Goal: Transaction & Acquisition: Subscribe to service/newsletter

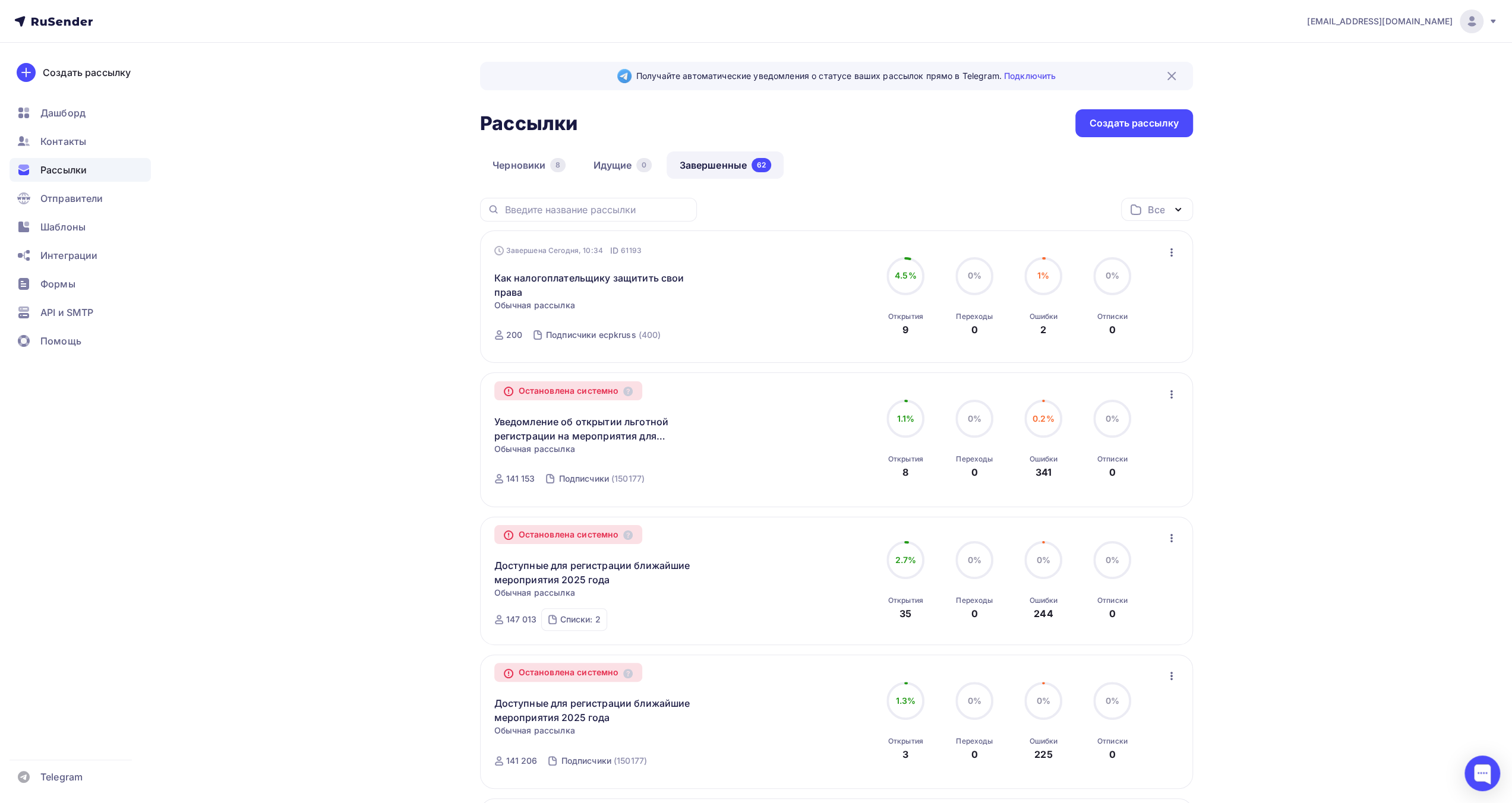
click at [927, 111] on div "Рассылки Рассылки Создать рассылку" at bounding box center [836, 123] width 713 height 28
drag, startPoint x: 880, startPoint y: 167, endPoint x: 889, endPoint y: 159, distance: 12.0
click at [880, 168] on div "Черновики 8 Идущие 0 Завершенные 62" at bounding box center [836, 175] width 713 height 46
click at [926, 118] on div "Рассылки Рассылки Создать рассылку" at bounding box center [836, 123] width 713 height 28
click at [885, 165] on div "Черновики 8 Идущие 0 Завершенные 62" at bounding box center [836, 175] width 713 height 46
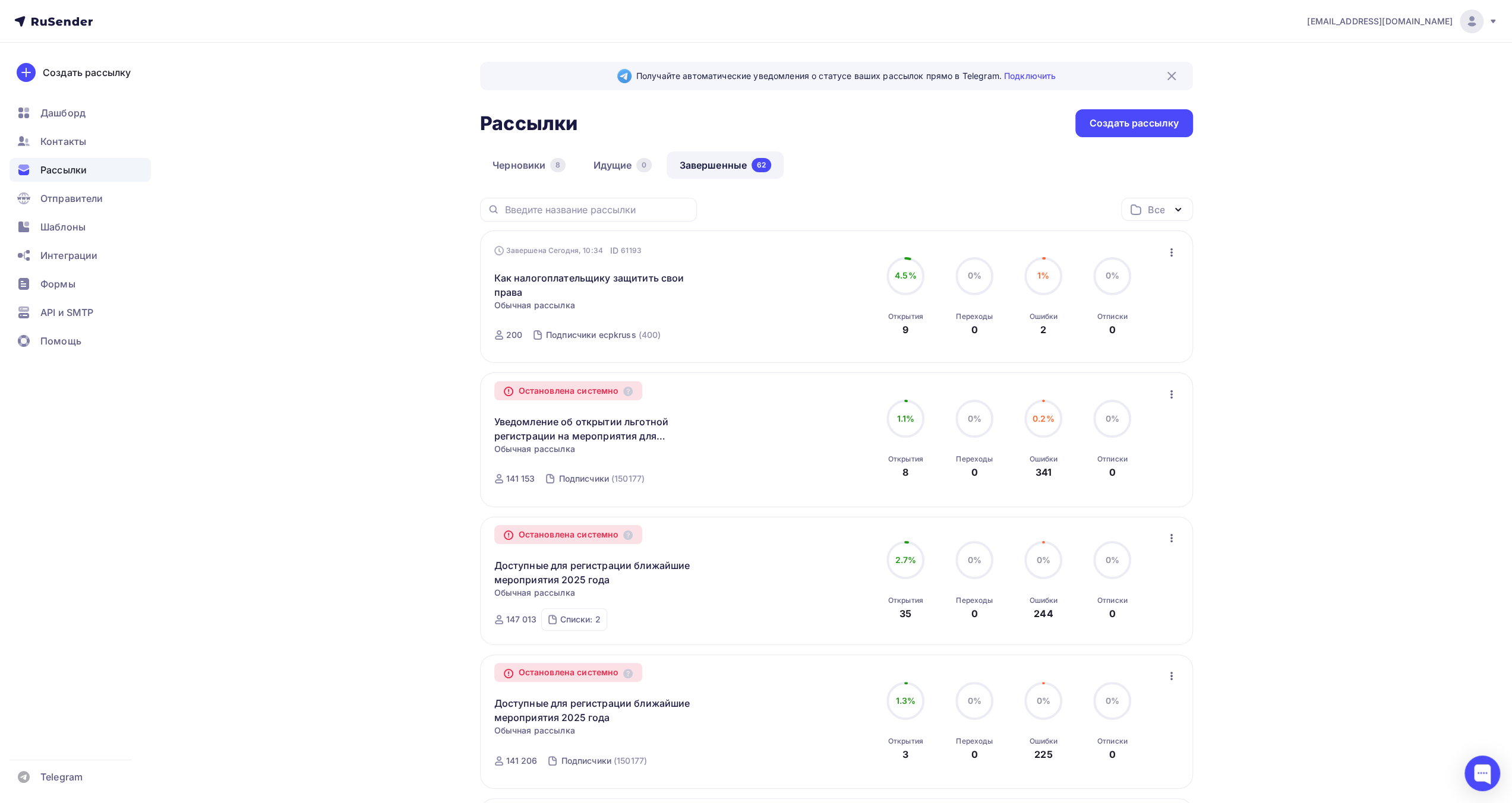
click at [985, 189] on div "Черновики 8 Идущие 0 Завершенные 62" at bounding box center [836, 175] width 713 height 46
click at [950, 186] on div "Черновики 8 Идущие 0 Завершенные 62" at bounding box center [836, 175] width 713 height 46
click at [971, 152] on div "Черновики 8 Идущие 0 Завершенные 62" at bounding box center [836, 175] width 713 height 46
click at [111, 141] on div "Контакты" at bounding box center [80, 141] width 141 height 24
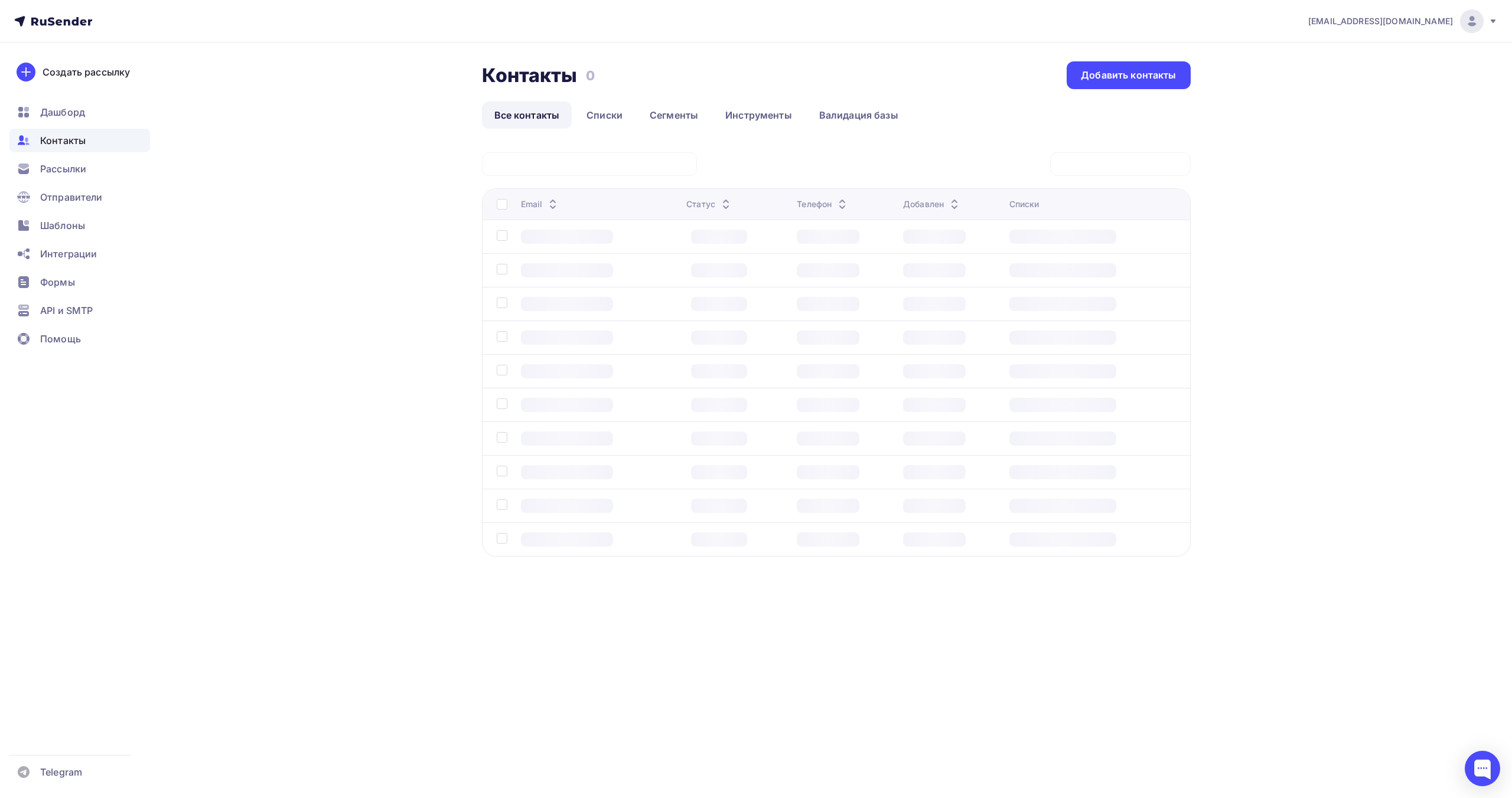
click at [454, 259] on div "Контакты Контакты 0 0 Добавить контакты Все контакты Списки Сегменты Инструмент…" at bounding box center [756, 338] width 968 height 590
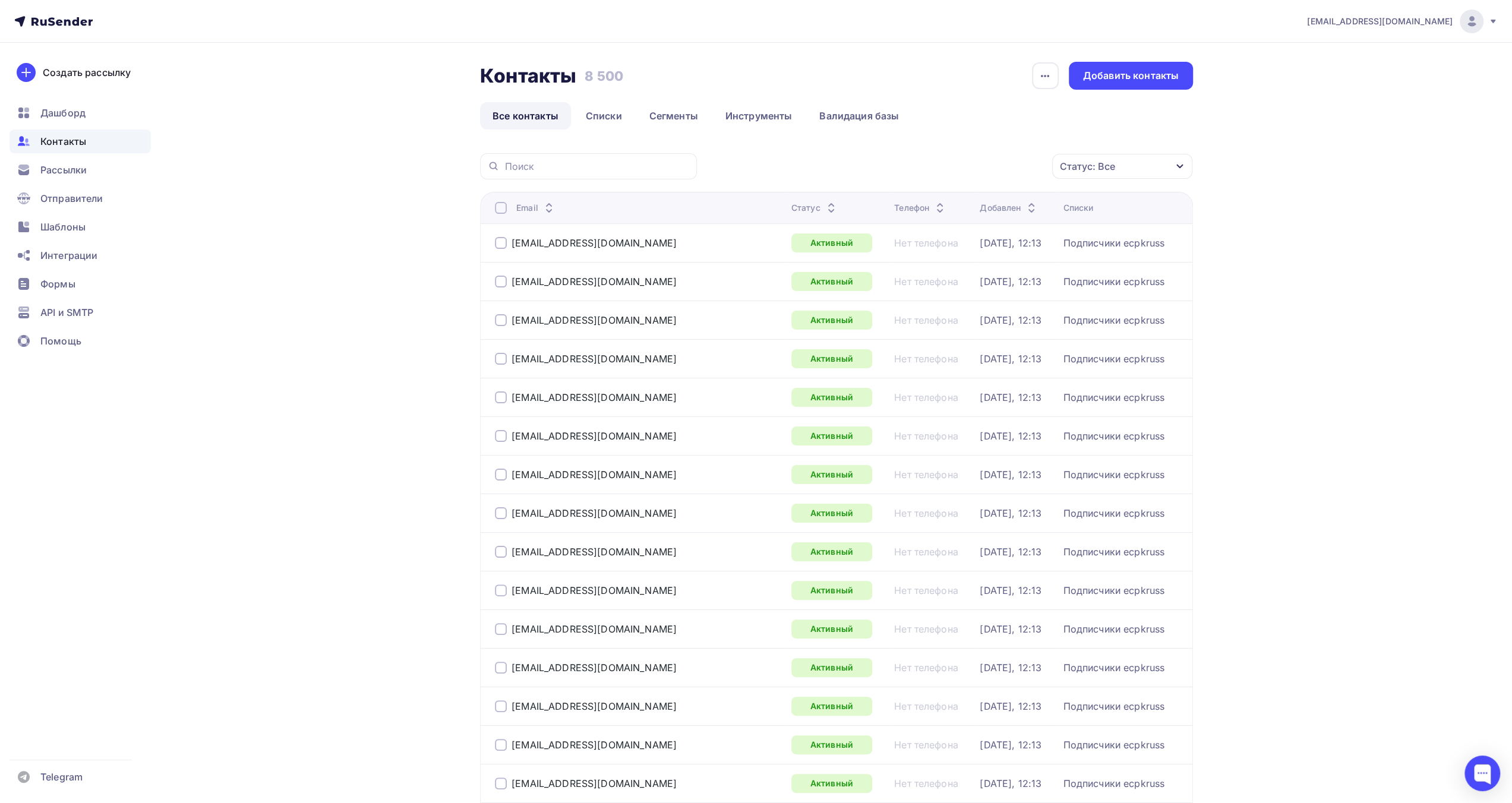
click at [606, 120] on link "Списки" at bounding box center [604, 115] width 62 height 27
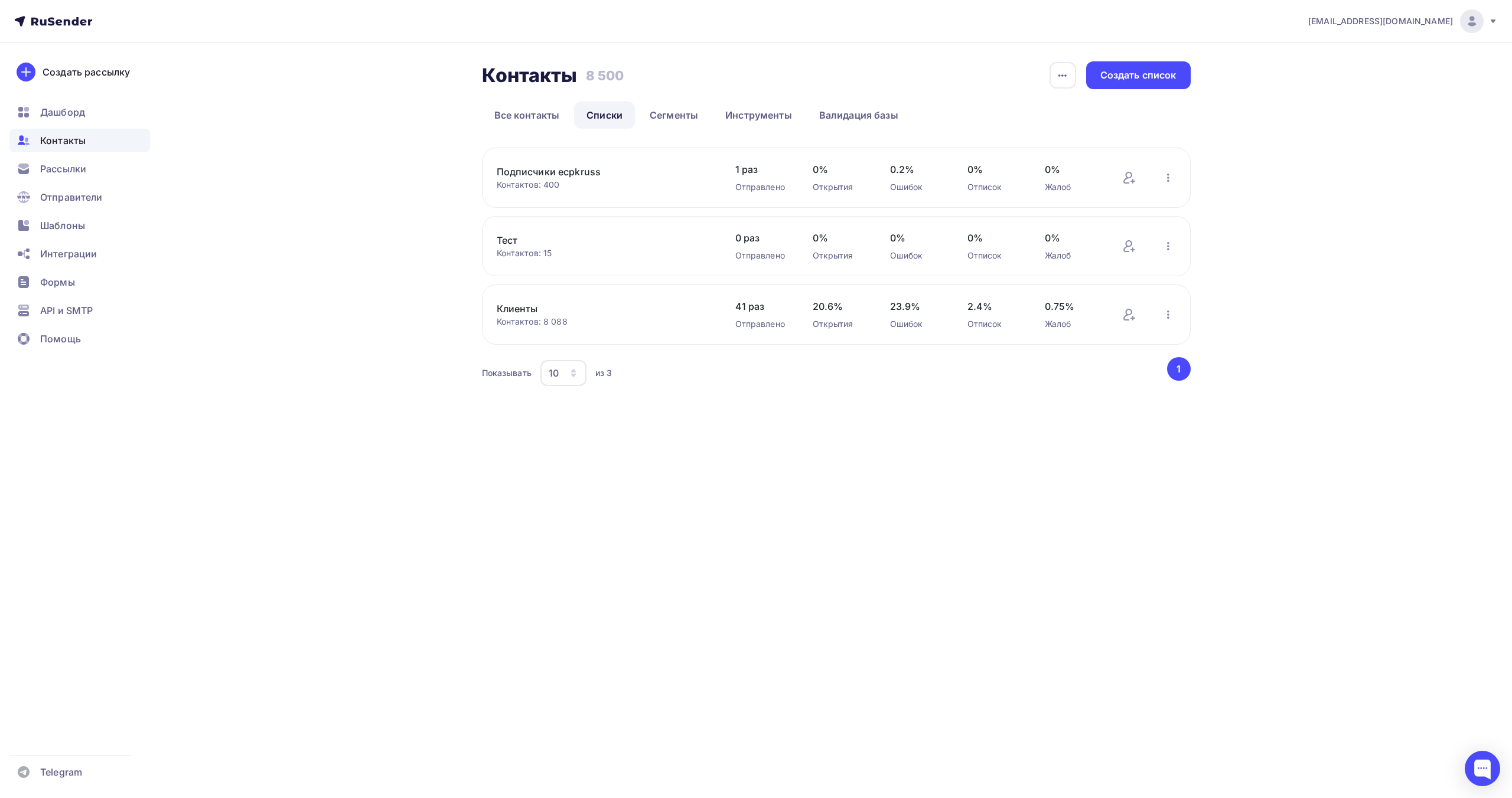
drag, startPoint x: 1466, startPoint y: 26, endPoint x: 1441, endPoint y: 79, distance: 58.6
click at [1466, 25] on img at bounding box center [1472, 21] width 14 height 14
click at [1343, 105] on span "Выйти" at bounding box center [1335, 108] width 31 height 14
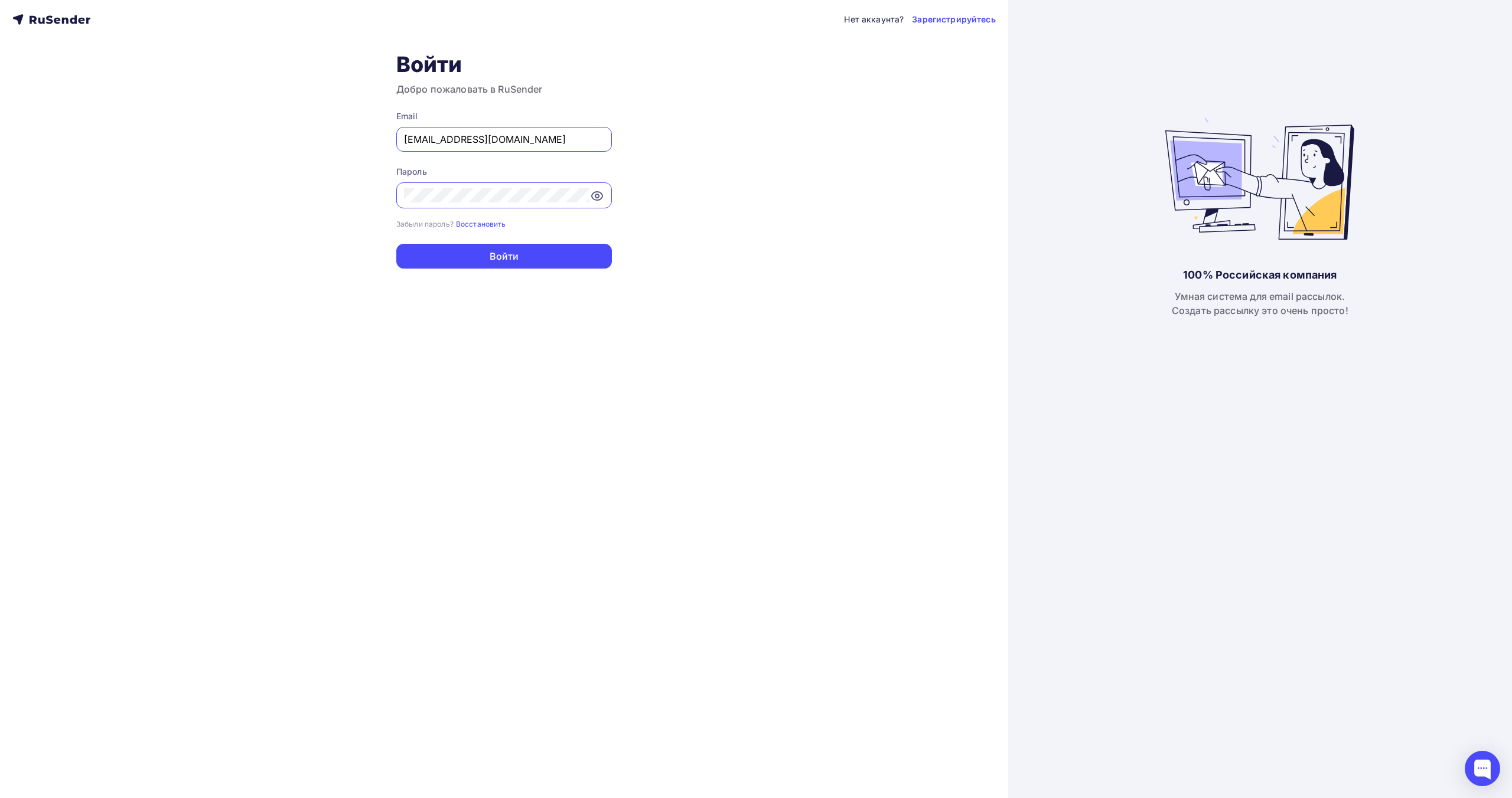
click at [492, 141] on input "[EMAIL_ADDRESS][DOMAIN_NAME]" at bounding box center [504, 139] width 200 height 14
type input "[EMAIL_ADDRESS][DOMAIN_NAME]"
click at [518, 255] on button "Войти" at bounding box center [504, 256] width 215 height 25
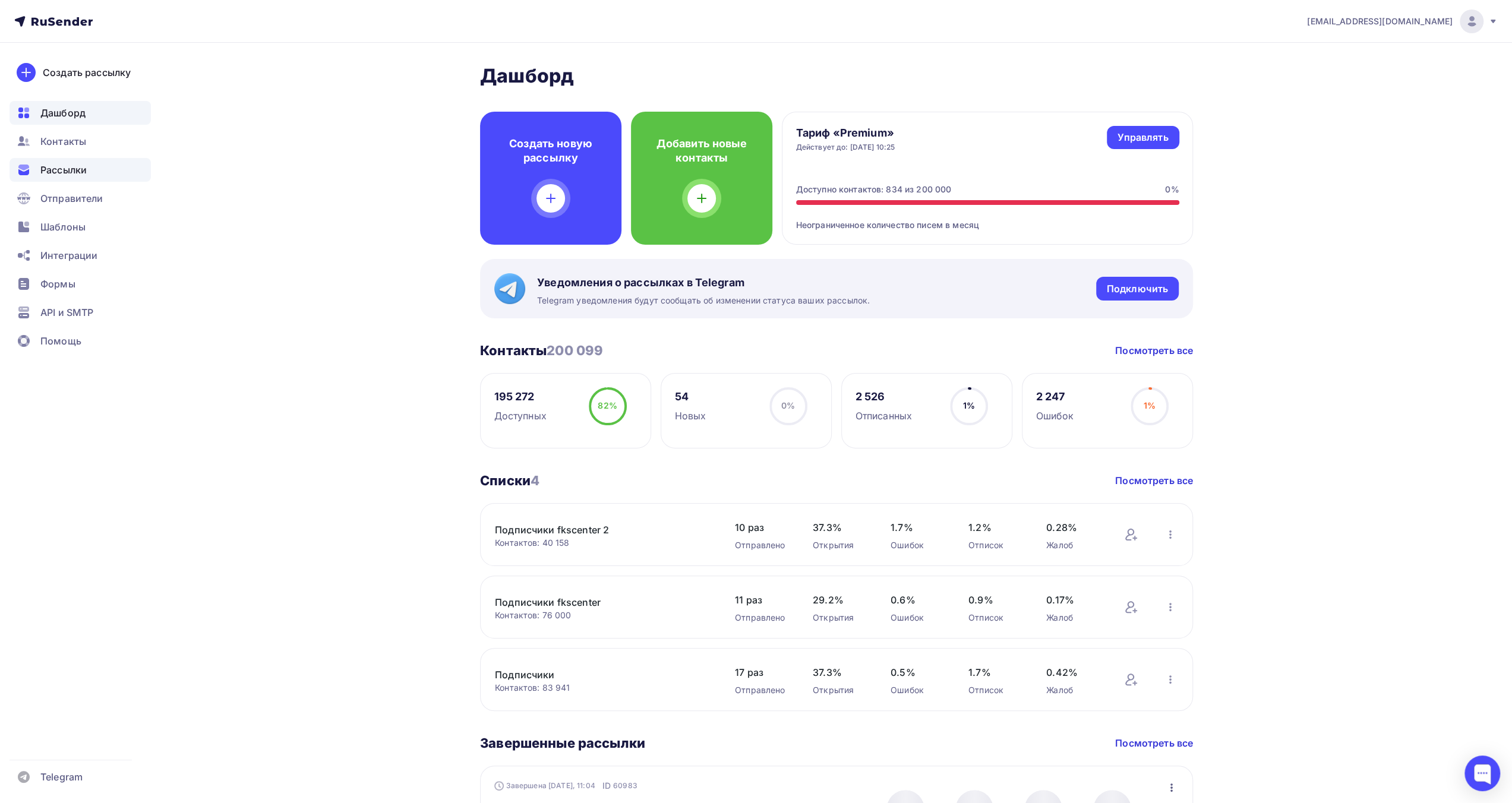
click at [88, 178] on div "Рассылки" at bounding box center [80, 169] width 141 height 24
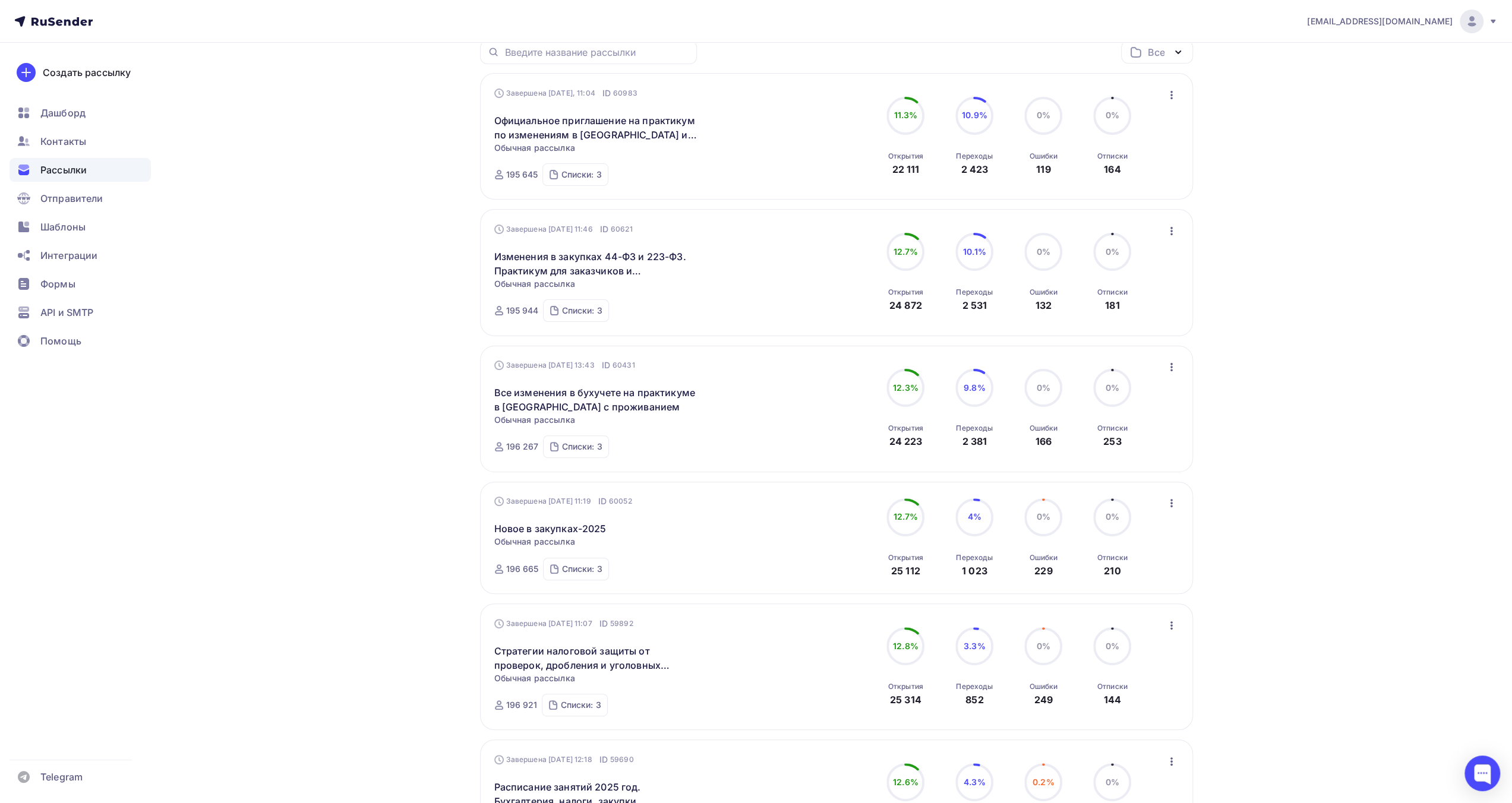
scroll to position [238, 0]
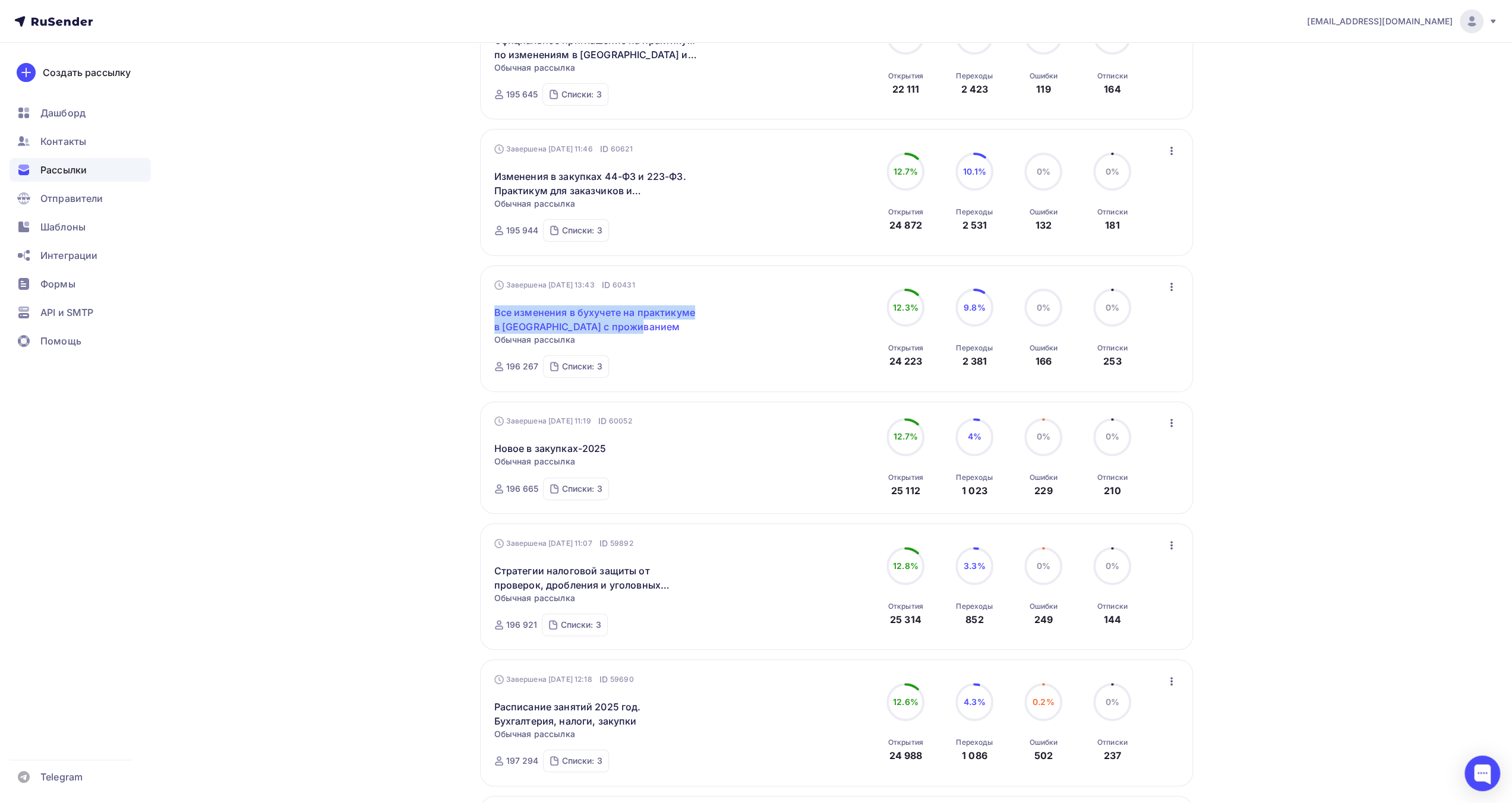
drag, startPoint x: 489, startPoint y: 310, endPoint x: 647, endPoint y: 323, distance: 158.5
click at [647, 323] on div "Завершена [DATE] 13:43 ID 60431 Все изменения в бухучете на практикуме в [GEOGR…" at bounding box center [836, 329] width 713 height 126
click at [1175, 287] on icon "button" at bounding box center [1172, 286] width 14 height 14
click at [1121, 340] on div "Обзор рассылки" at bounding box center [1117, 341] width 122 height 14
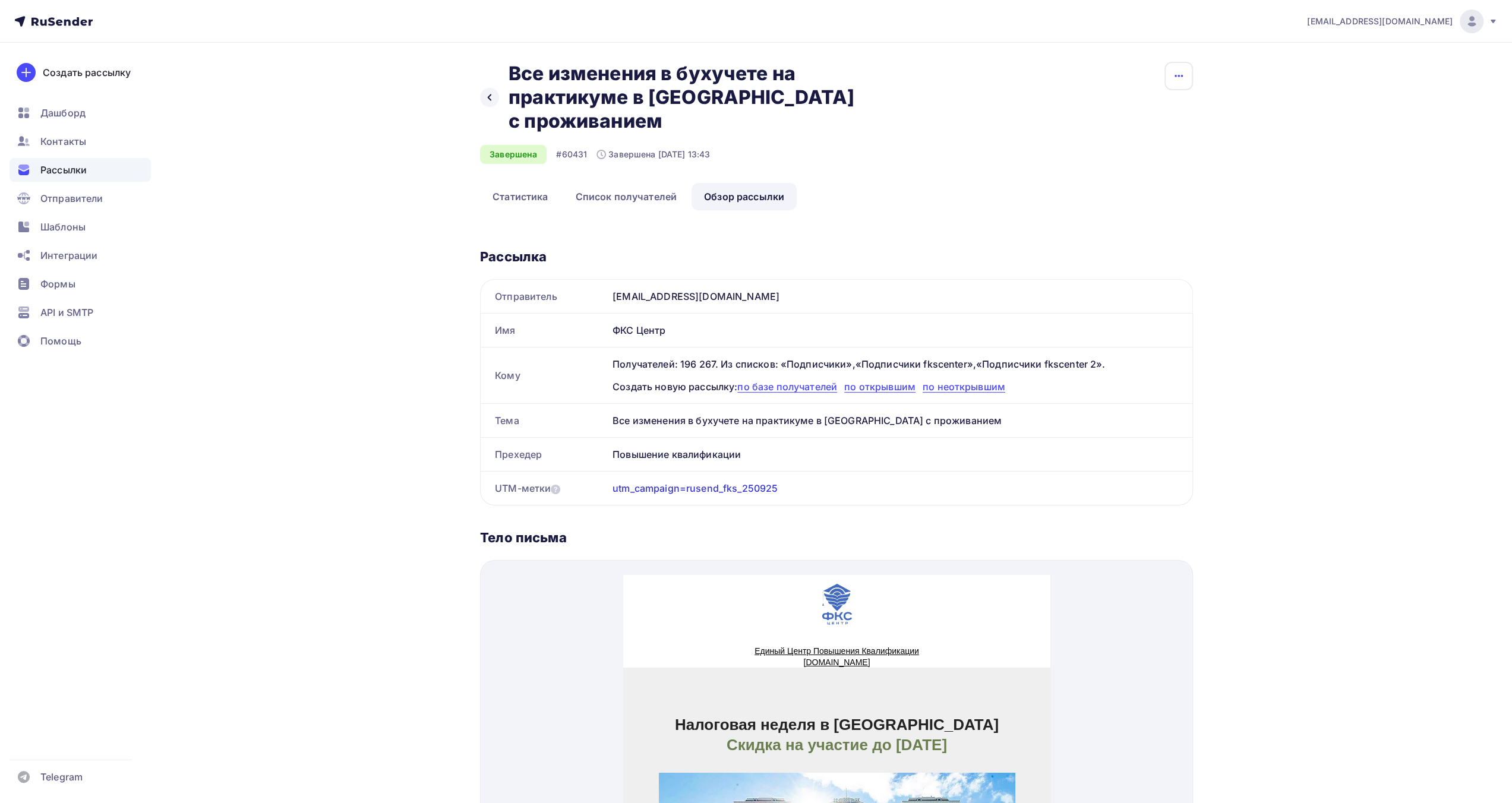
click at [1178, 75] on icon "button" at bounding box center [1178, 76] width 14 height 14
click at [1148, 111] on div "Копировать" at bounding box center [1133, 113] width 114 height 14
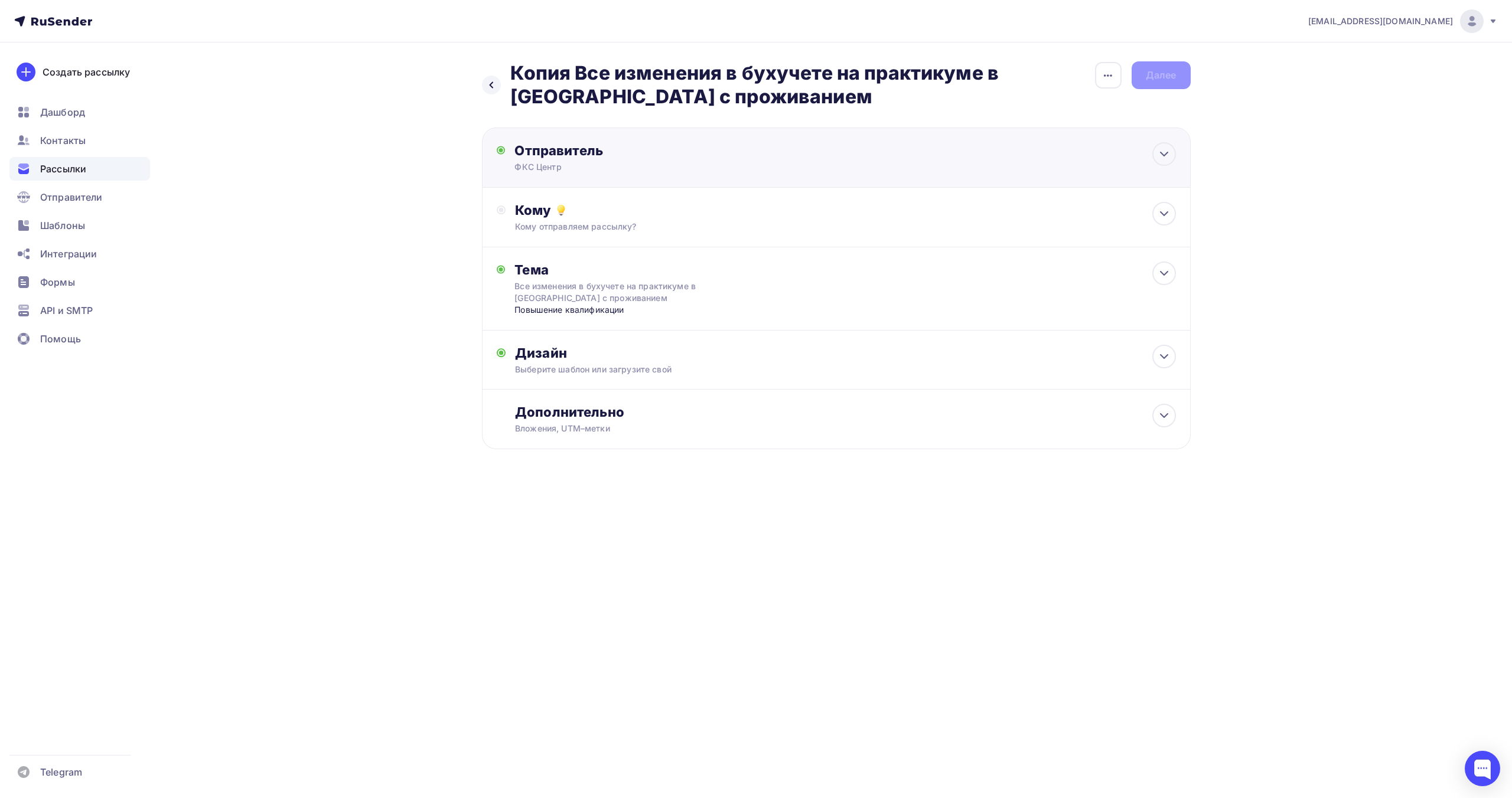
click at [943, 173] on div "Отправитель ФКС Центр Email * info@fks-center.ru info@fks-center.ru Добавить от…" at bounding box center [836, 158] width 709 height 60
type input "ФКС Центр"
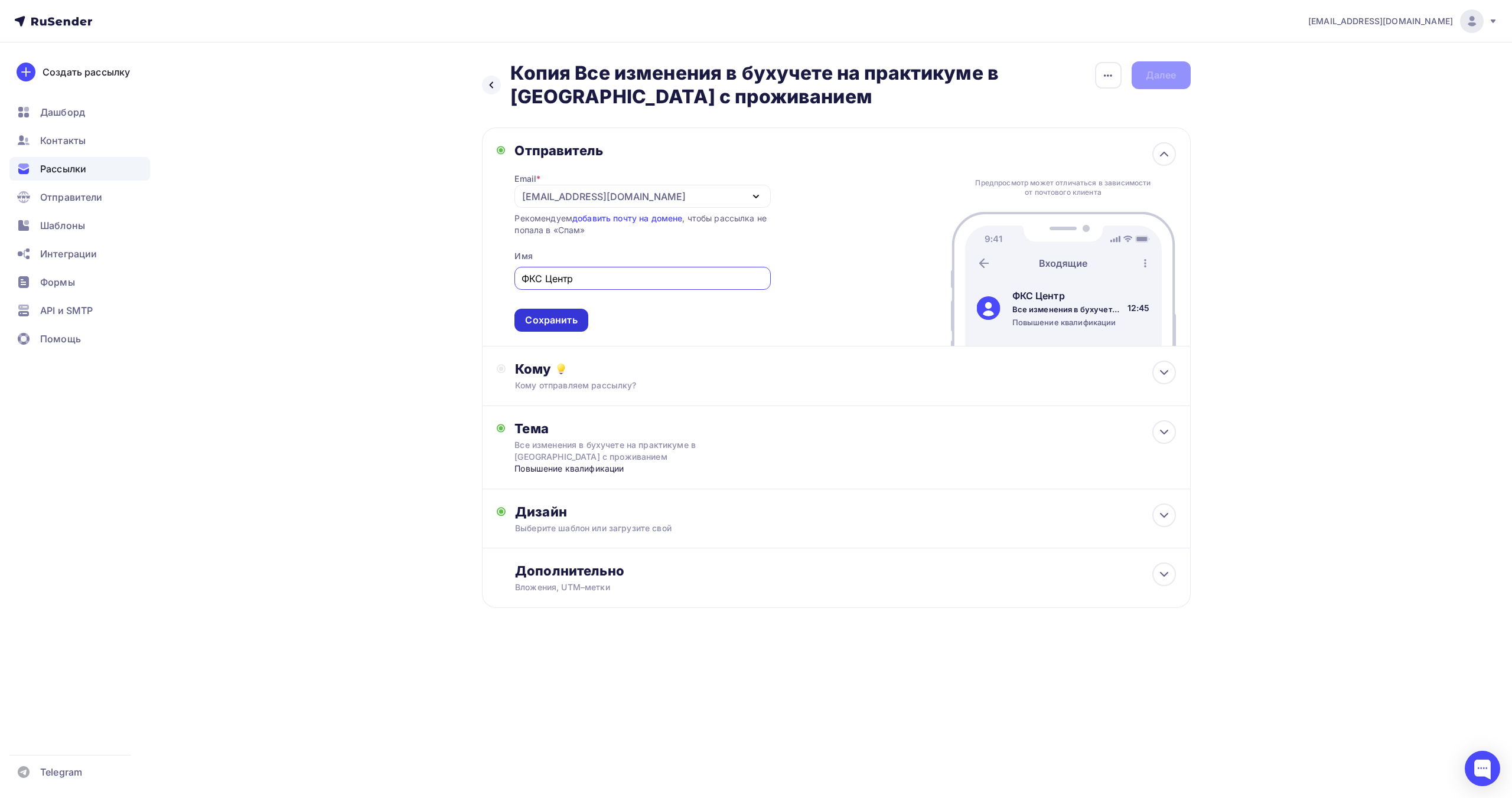
click at [560, 323] on div "Сохранить" at bounding box center [551, 321] width 52 height 14
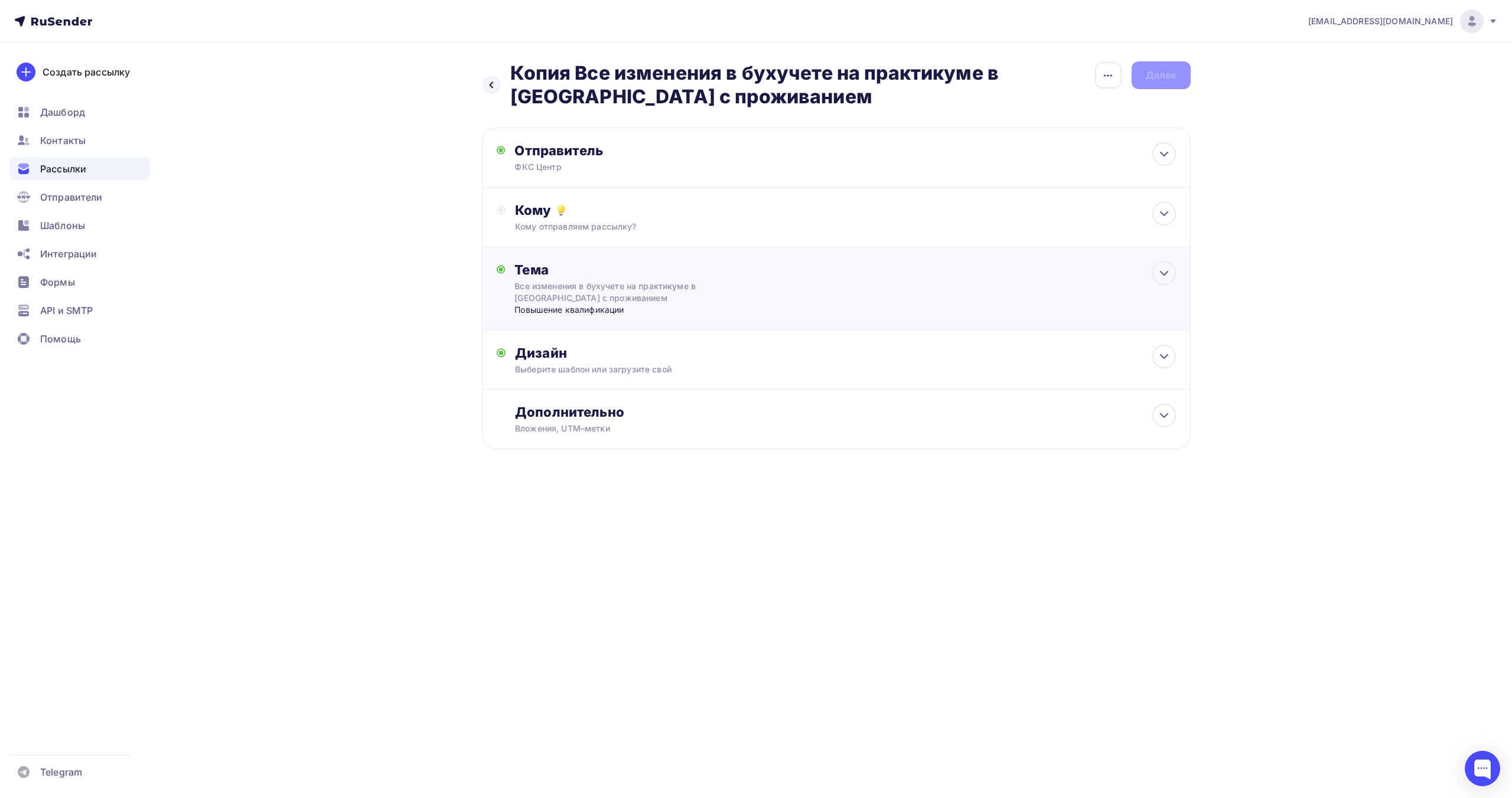
click at [705, 294] on div "Все изменения в бухучете на практикуме в [GEOGRAPHIC_DATA] с проживанием" at bounding box center [619, 292] width 210 height 24
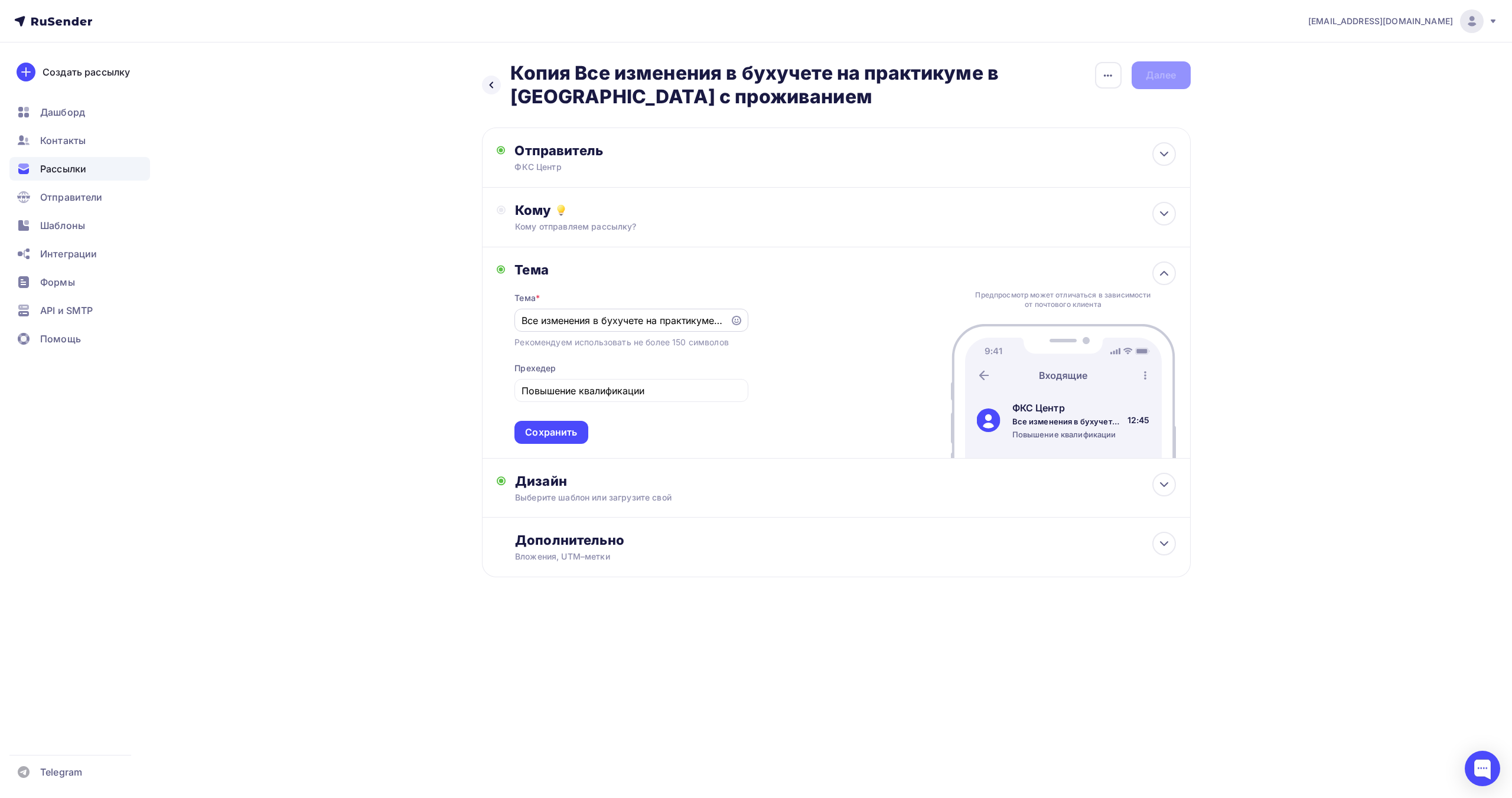
click at [574, 322] on input "Все изменения в бухучете на практикуме в [GEOGRAPHIC_DATA] с проживанием" at bounding box center [622, 321] width 202 height 14
paste input "бзор реформы бухгалтерского и налогового учета на семинаре в Кисловодске. Готов…"
type input "Обзор реформы бухгалтерского и налогового учета на семинаре в Кисловодске. Гото…"
click at [562, 434] on div "Сохранить" at bounding box center [551, 433] width 52 height 14
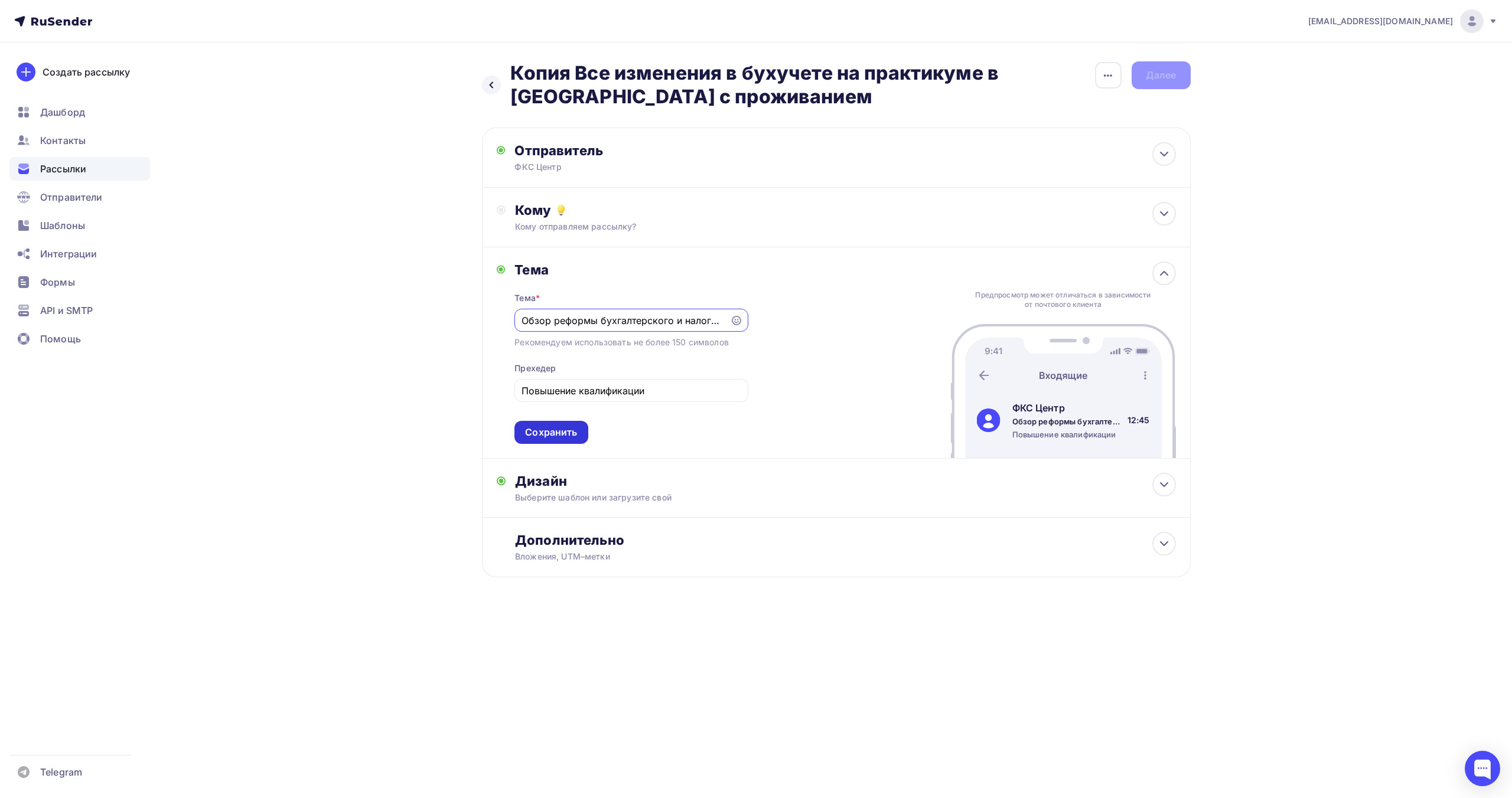
scroll to position [0, 0]
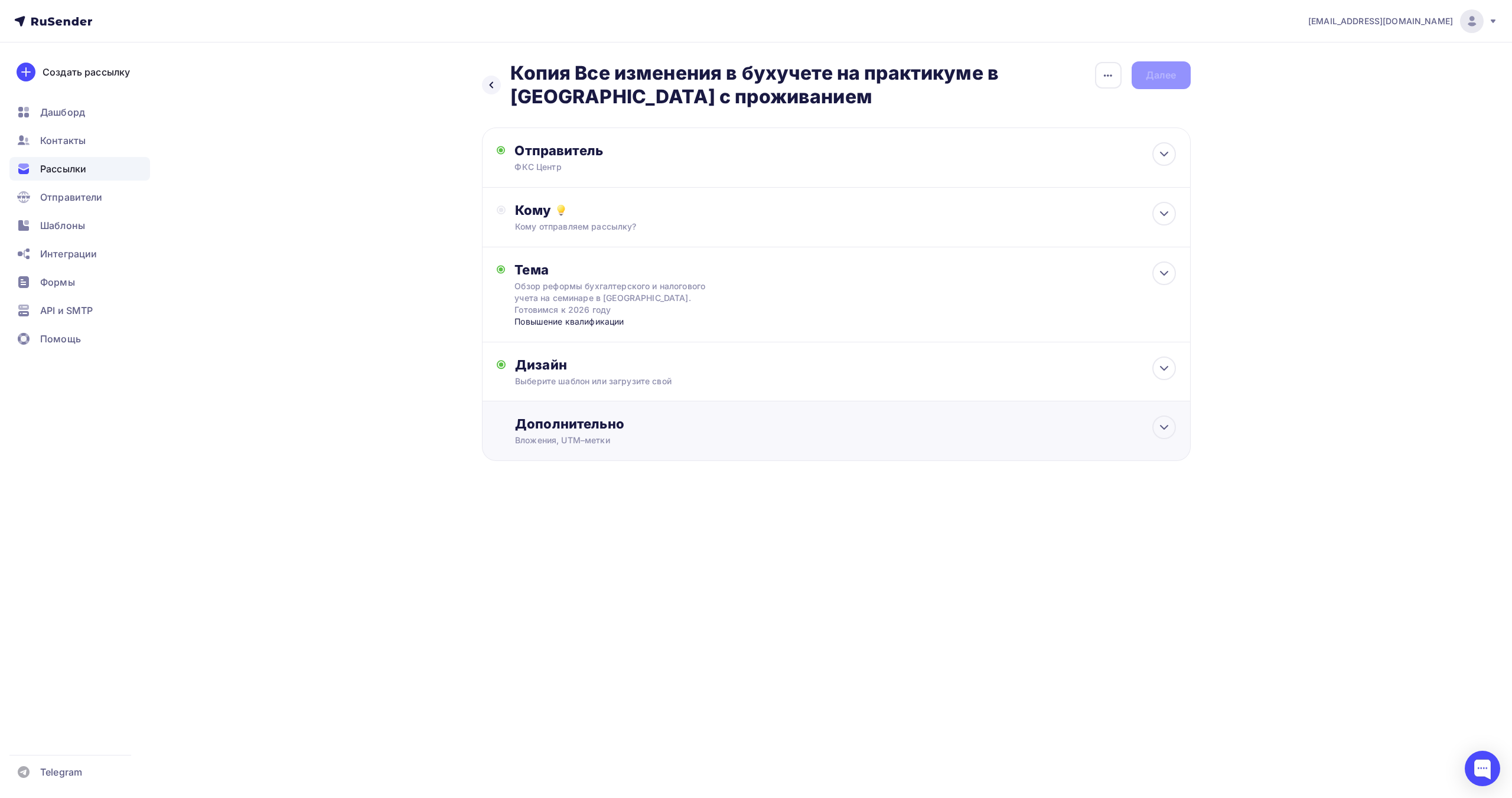
click at [570, 437] on div "Вложения, UTM–метки" at bounding box center [812, 440] width 595 height 12
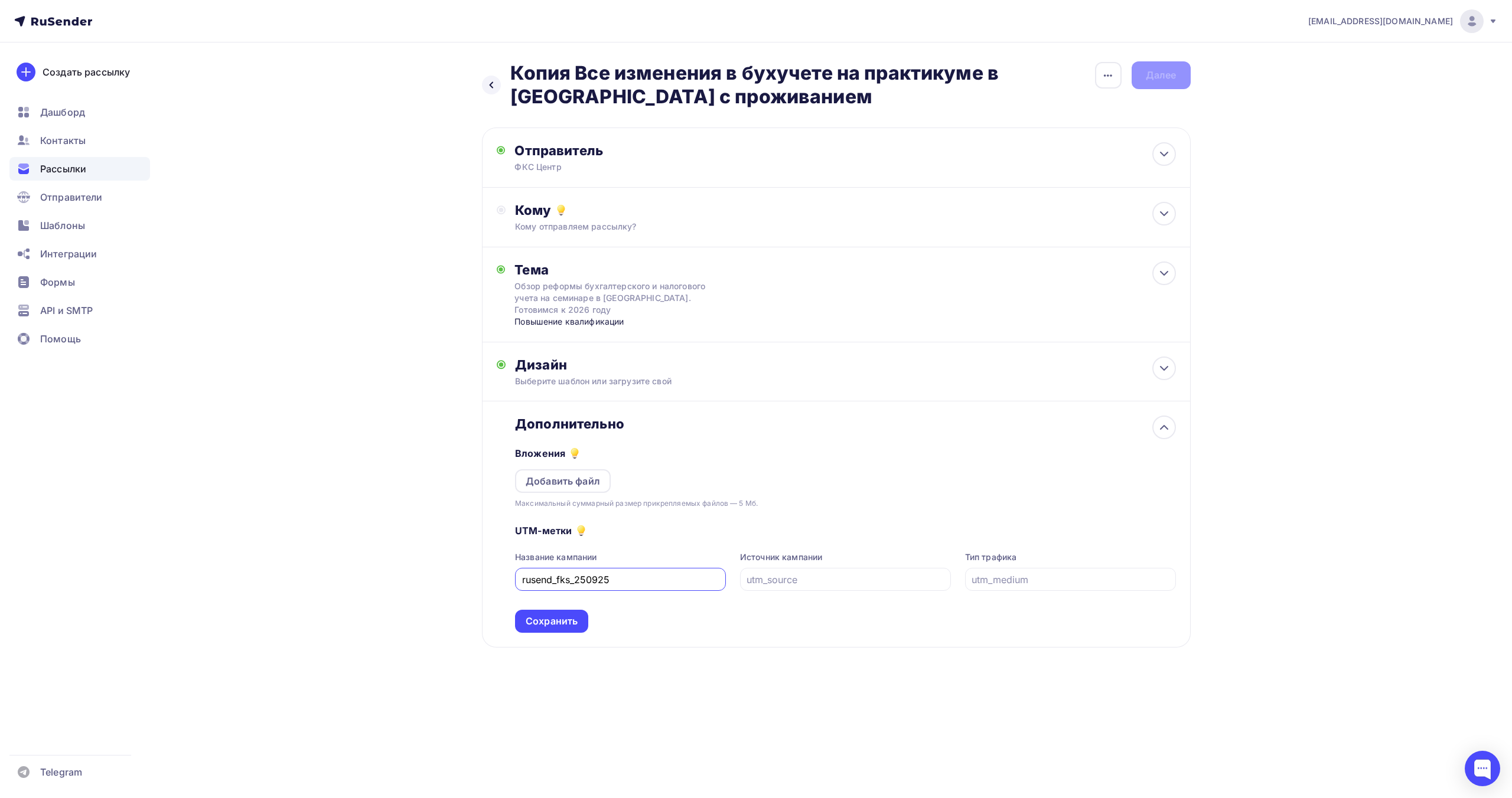
drag, startPoint x: 576, startPoint y: 580, endPoint x: 598, endPoint y: 578, distance: 22.1
click at [598, 578] on input "rusend_fks_250925" at bounding box center [620, 579] width 197 height 14
type input "rusend_fks_031025"
click at [559, 628] on div "Сохранить" at bounding box center [552, 621] width 52 height 14
click at [996, 210] on div "Кому" at bounding box center [845, 210] width 661 height 16
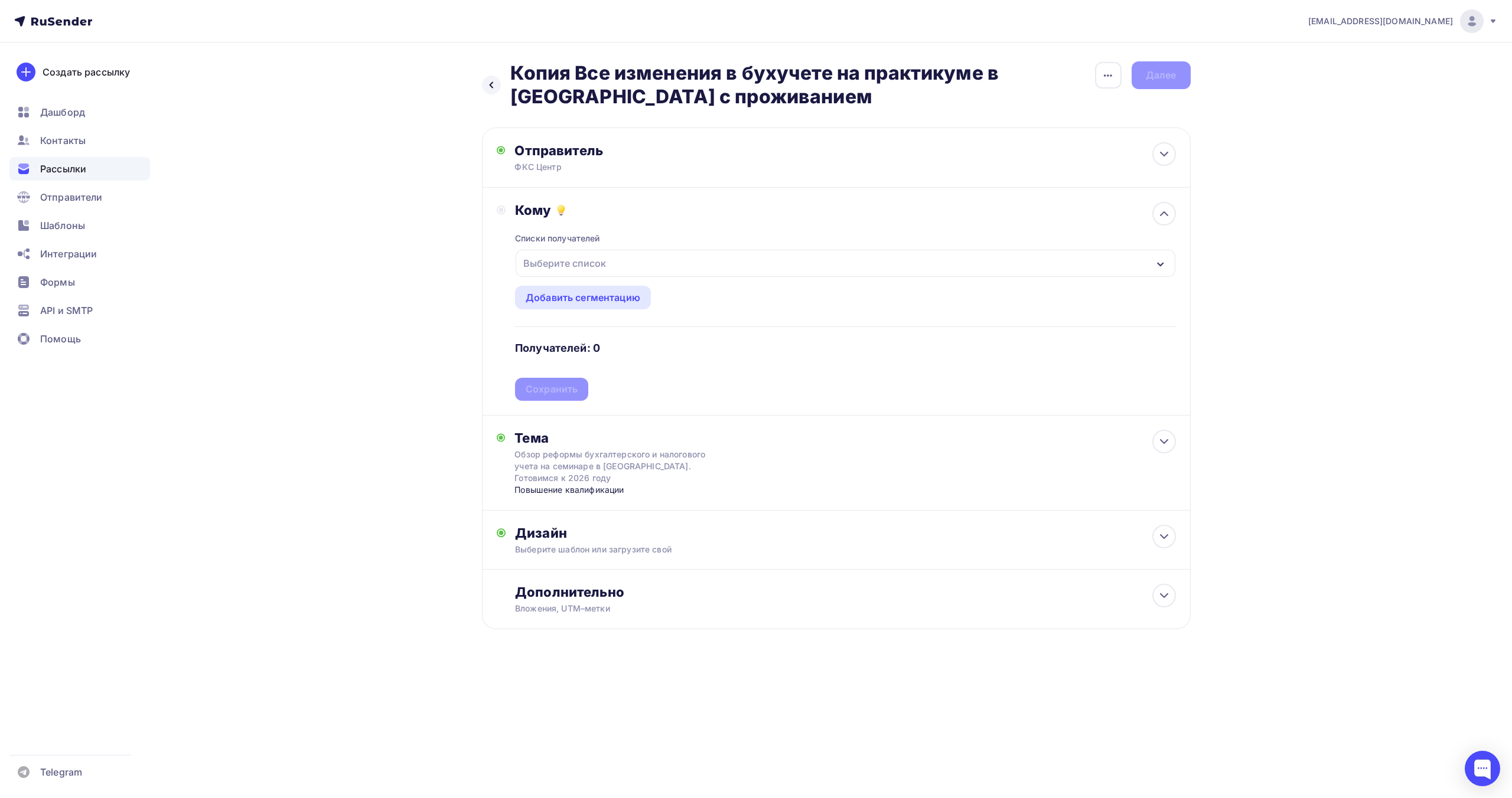
click at [806, 264] on div "Выберите список" at bounding box center [845, 264] width 659 height 27
click at [580, 306] on div "Все списки" at bounding box center [575, 304] width 54 height 14
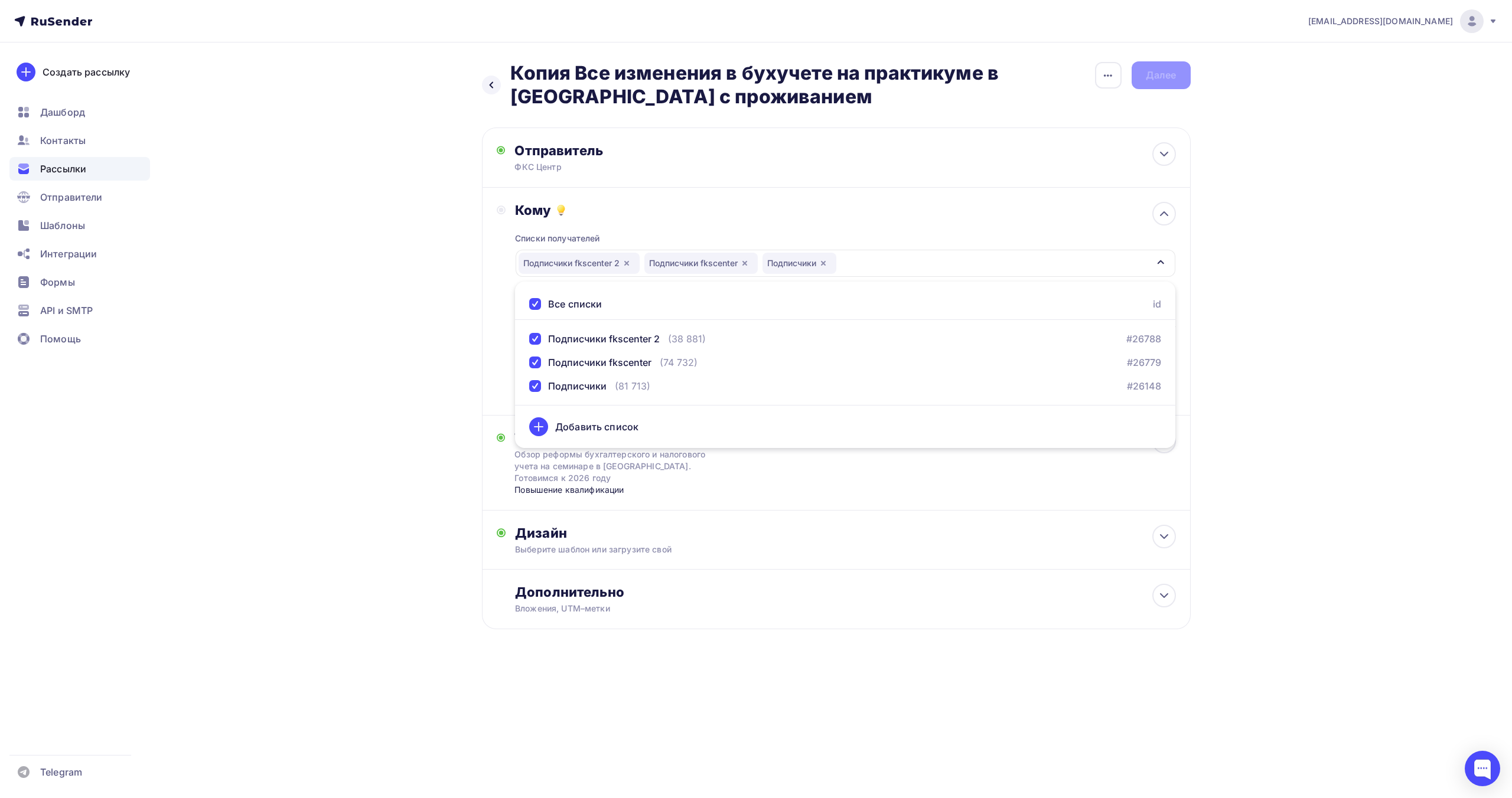
click at [454, 401] on div "Назад Копия Все изменения в бухучете на практикуме в Кисловодске с проживанием …" at bounding box center [756, 374] width 968 height 663
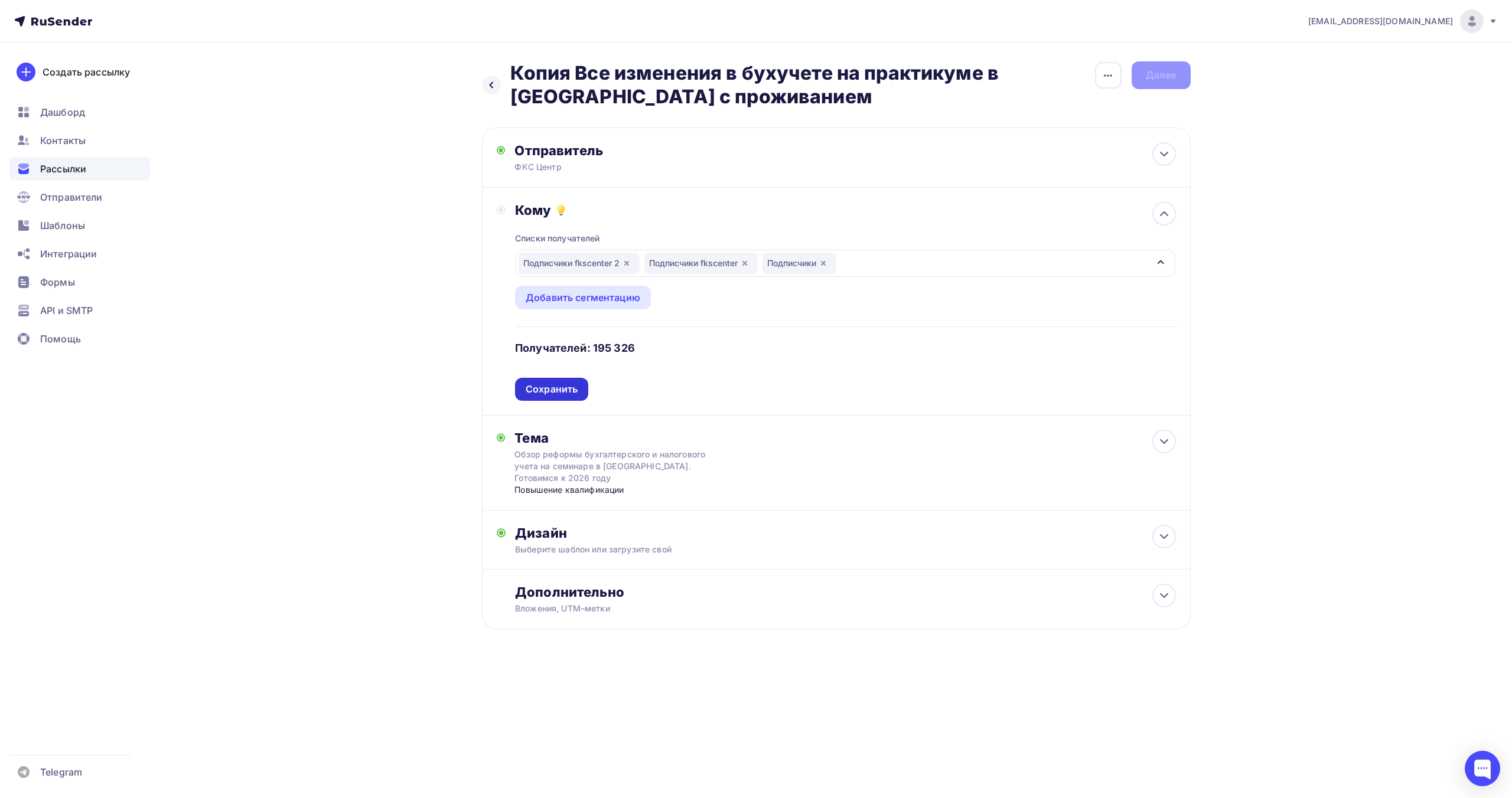
click at [578, 390] on div "Сохранить" at bounding box center [552, 389] width 52 height 14
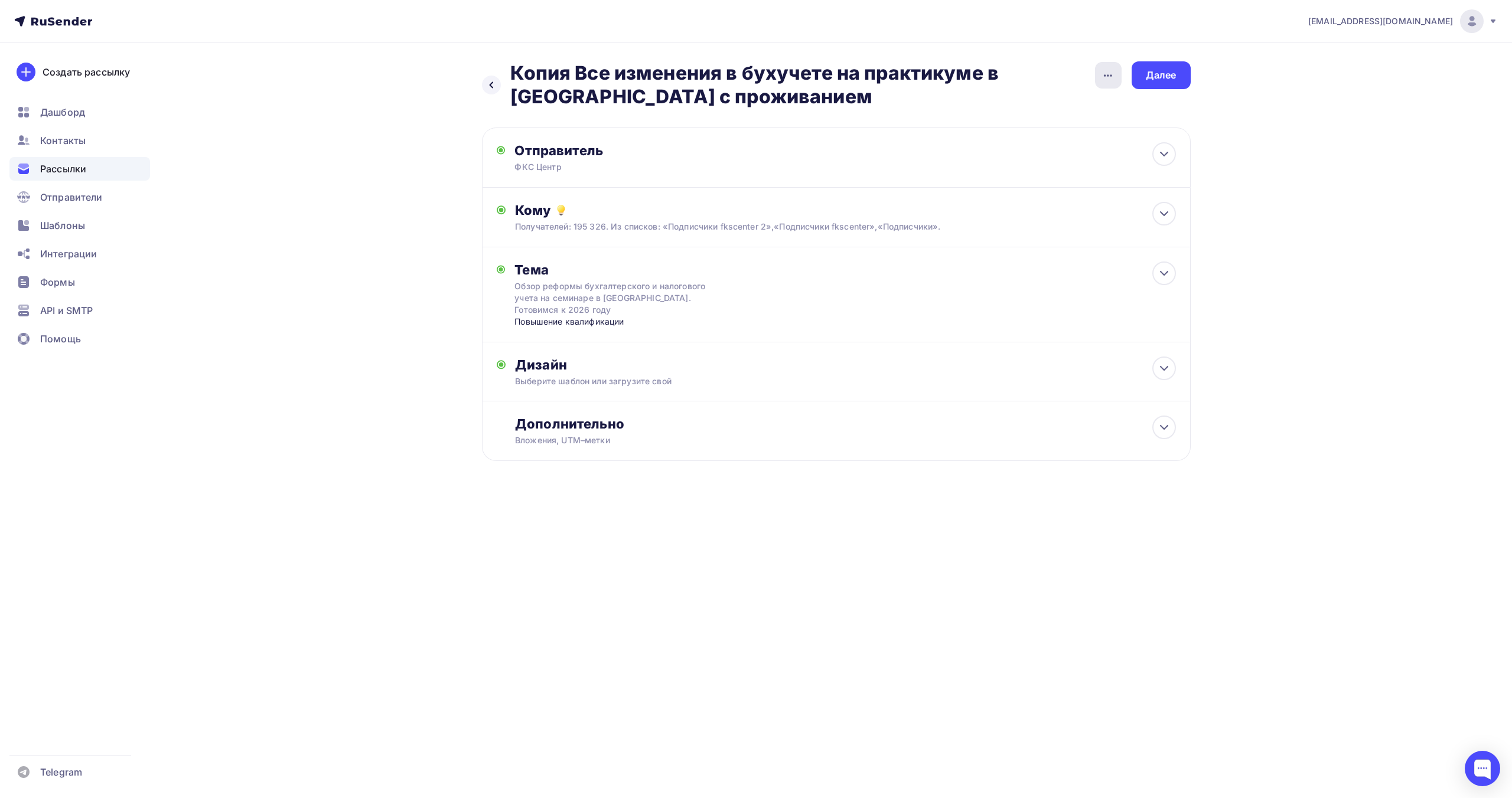
click at [1107, 73] on icon "button" at bounding box center [1108, 75] width 14 height 14
click at [1010, 137] on div "Переименовать рассылку" at bounding box center [1047, 135] width 147 height 14
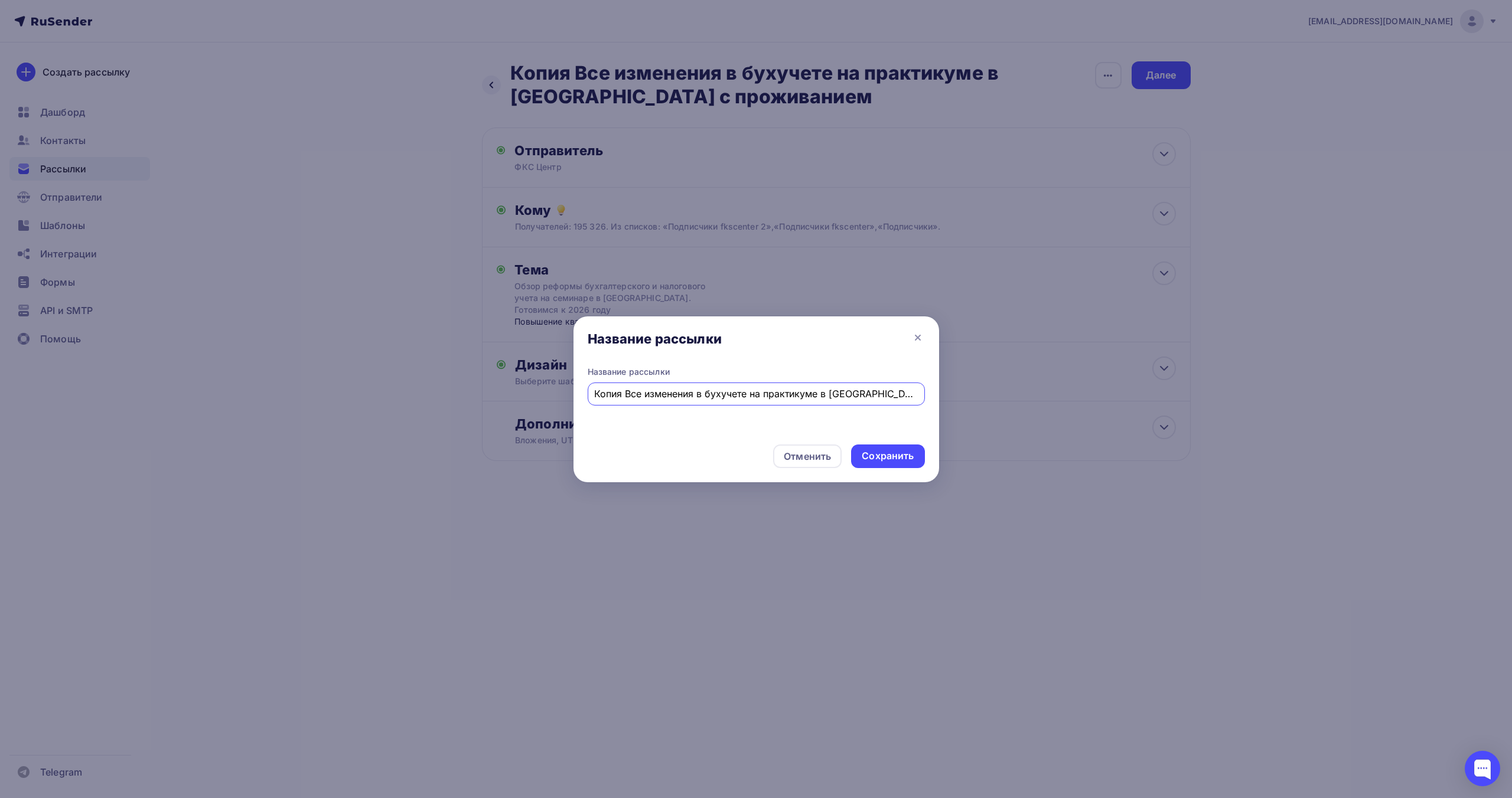
scroll to position [0, 48]
click at [717, 390] on input "Копия Все изменения в бухучете на практикуме в [GEOGRAPHIC_DATA] с проживанием" at bounding box center [756, 393] width 323 height 14
type input "Обзор реформы бухгалтерского и налогового учета на семинаре в Кисловодске. Гото…"
click at [888, 456] on div "Сохранить" at bounding box center [887, 456] width 52 height 14
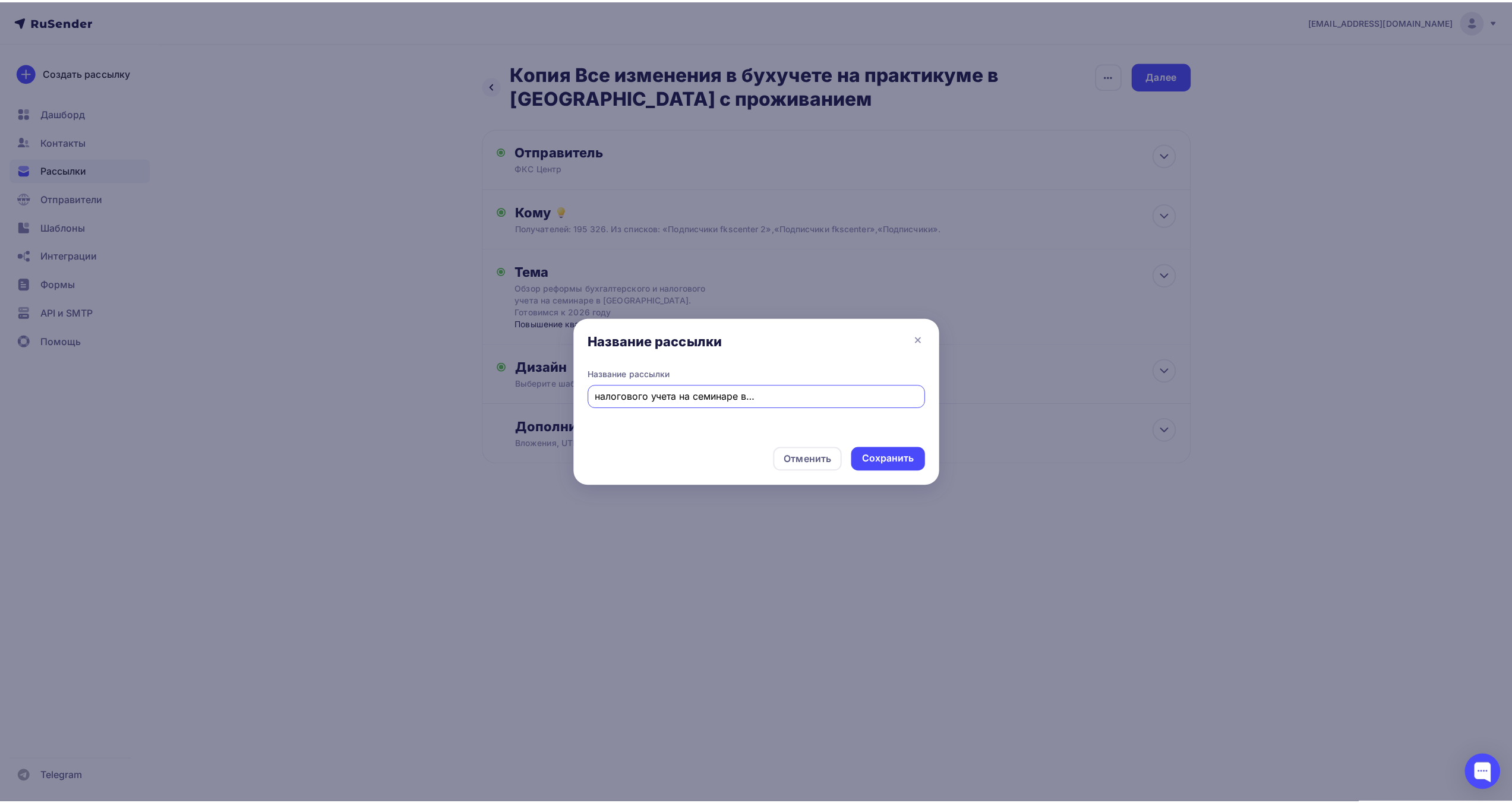
scroll to position [0, 0]
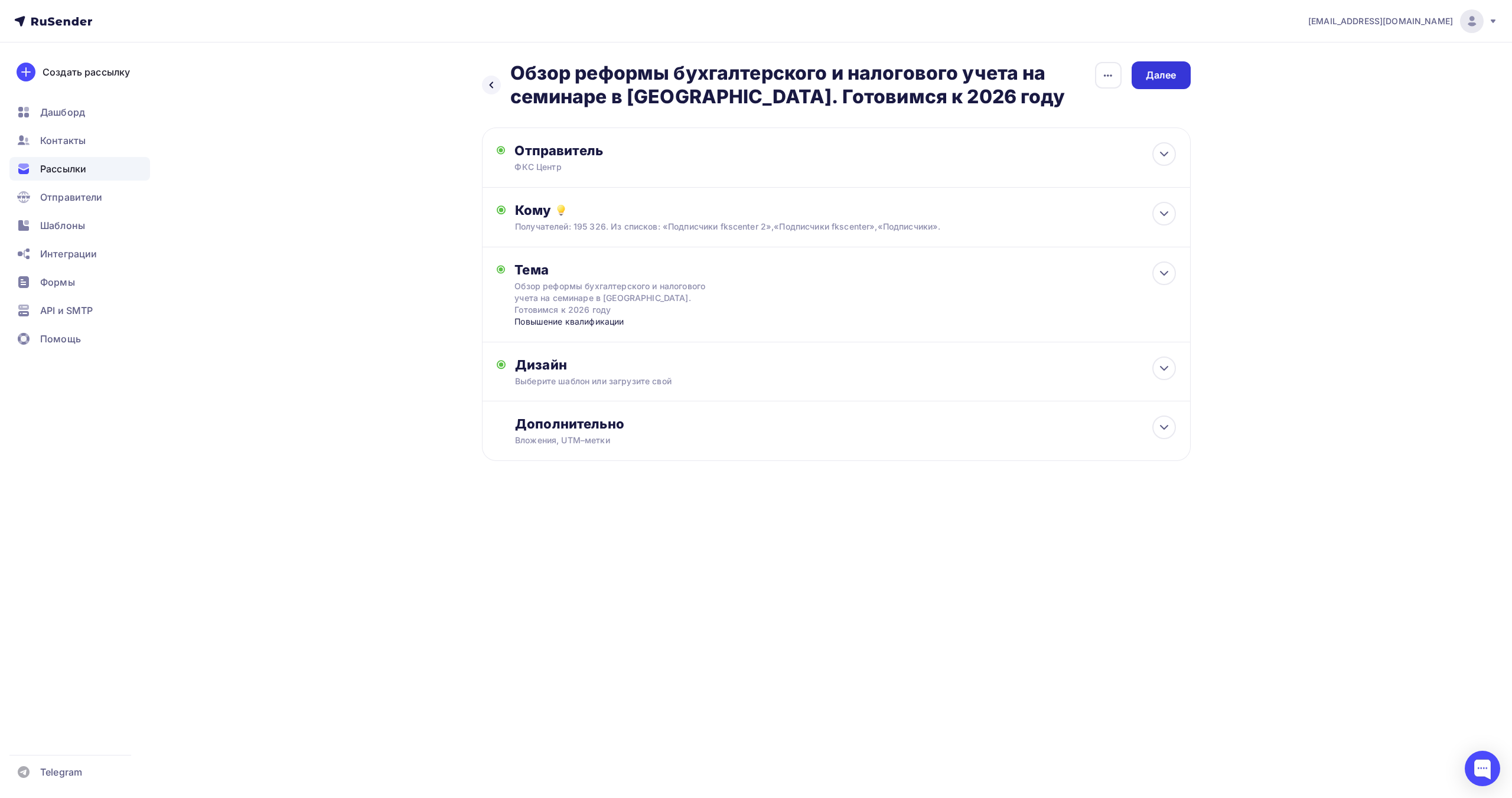
click at [1160, 79] on div "Далее" at bounding box center [1161, 75] width 31 height 14
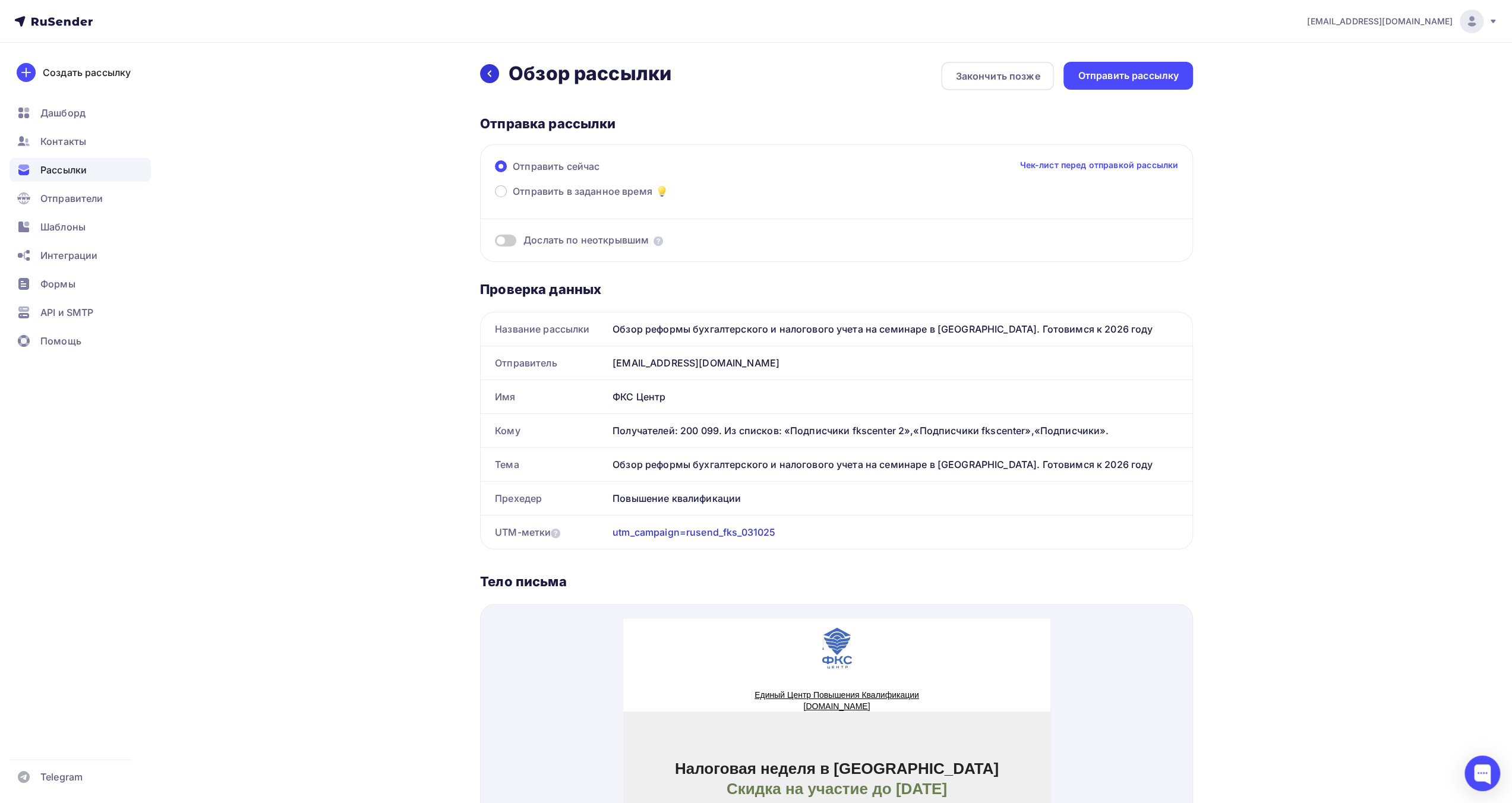
click at [496, 75] on div at bounding box center [489, 74] width 19 height 19
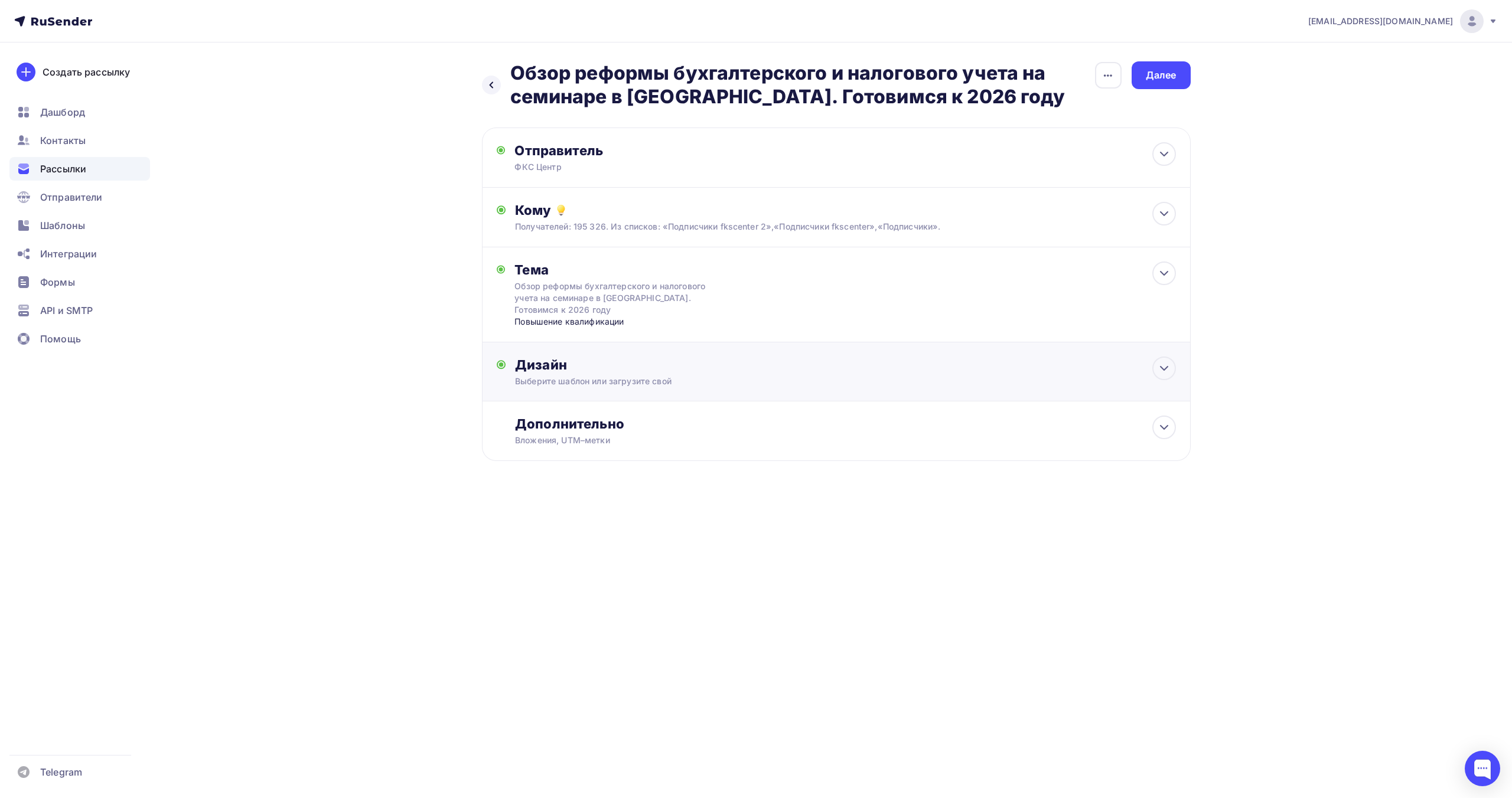
click at [1018, 380] on div "Выберите шаблон или загрузите свой" at bounding box center [812, 381] width 595 height 12
click at [705, 479] on div "Редактировать" at bounding box center [680, 477] width 72 height 14
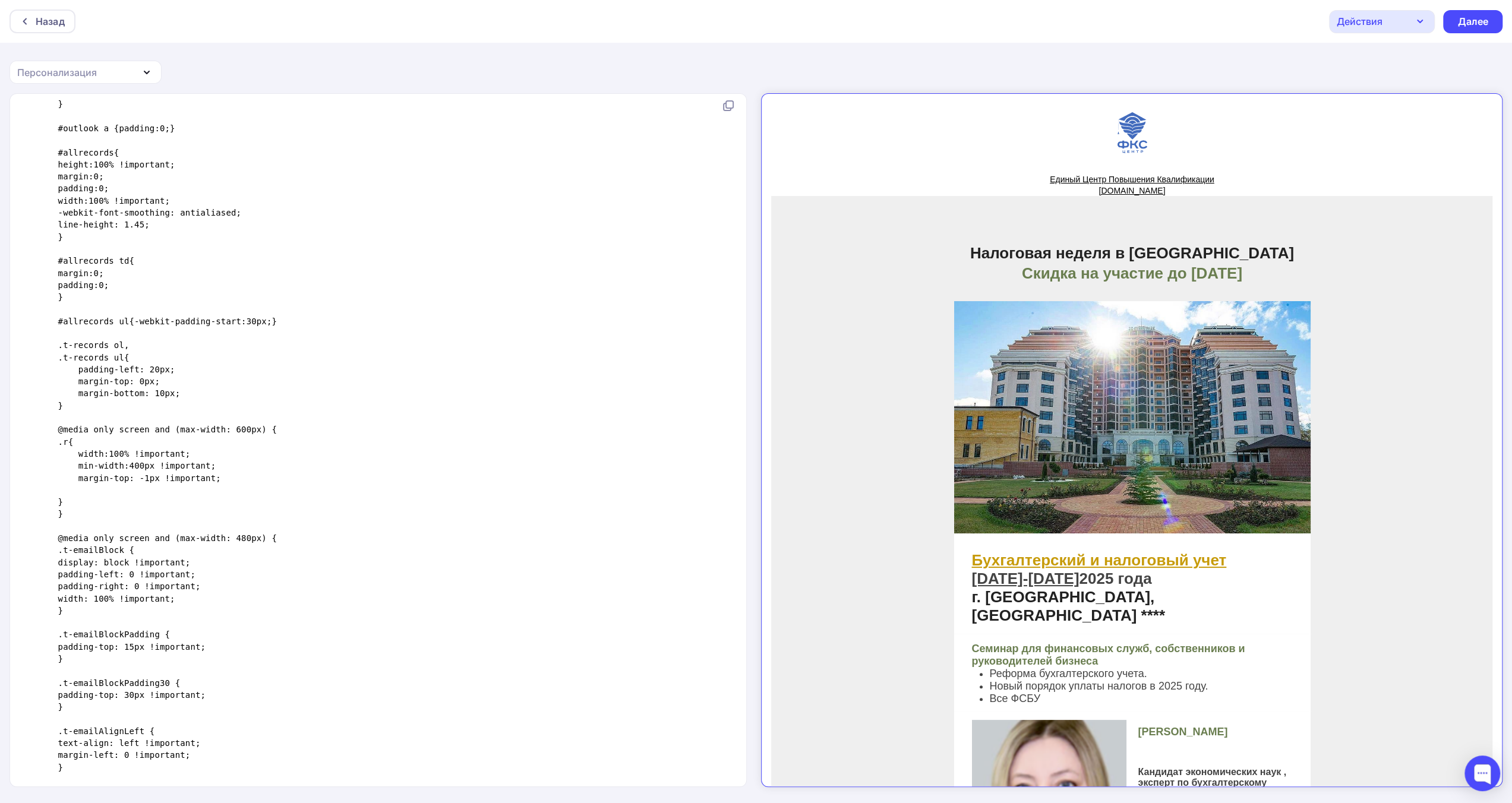
scroll to position [415, 0]
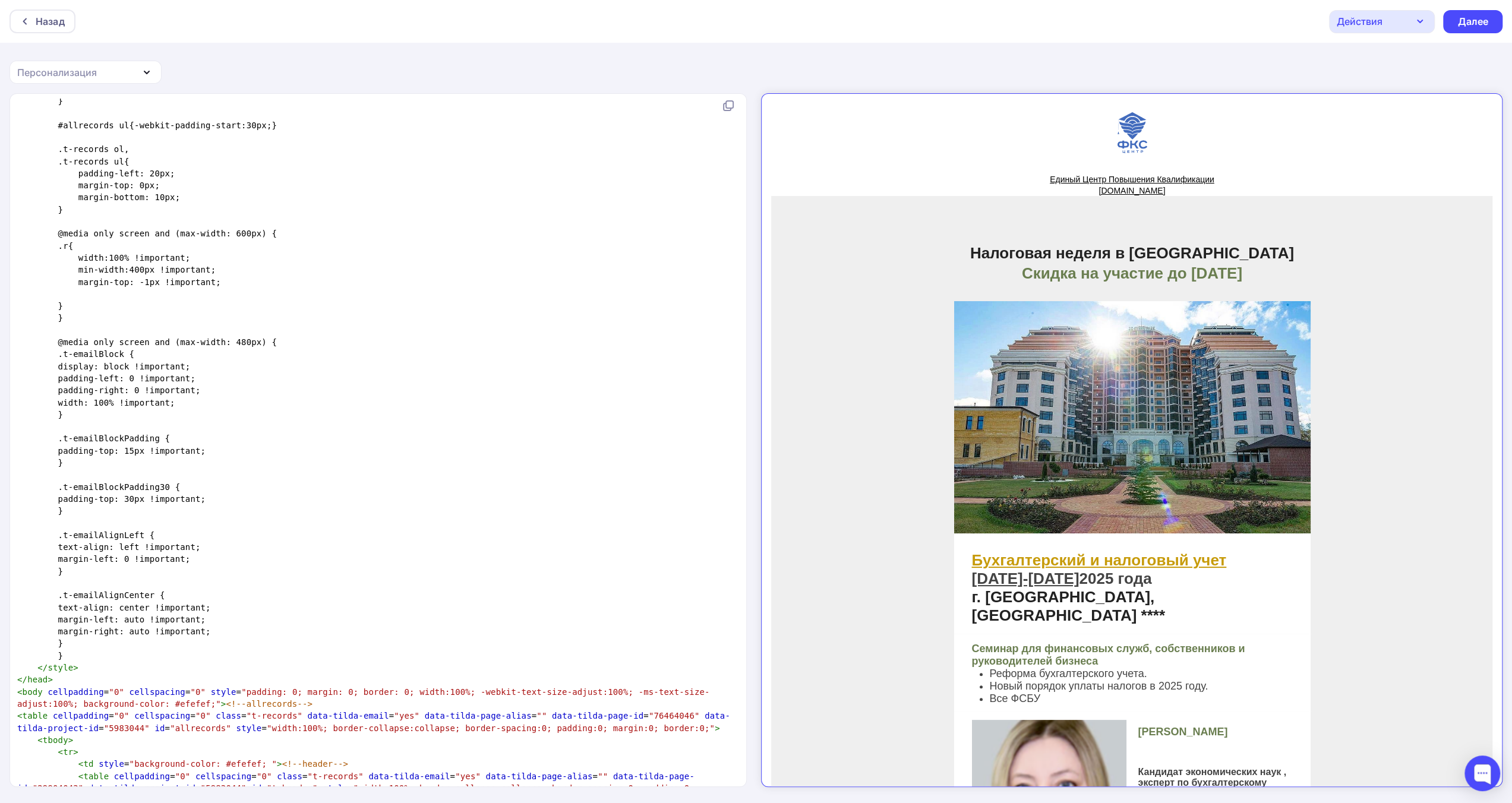
click at [81, 662] on pre "</ style >" at bounding box center [376, 667] width 722 height 12
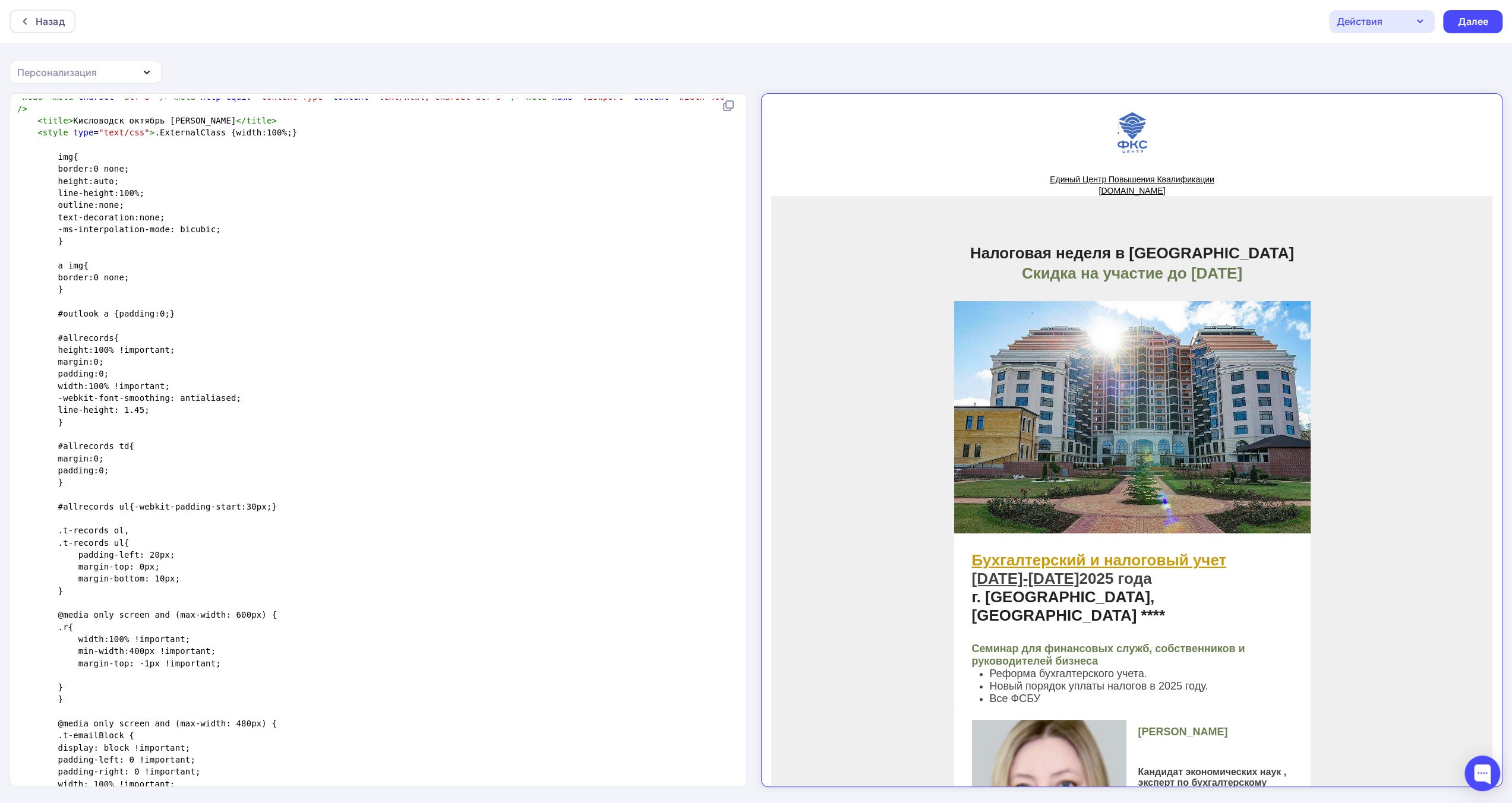
scroll to position [1, 0]
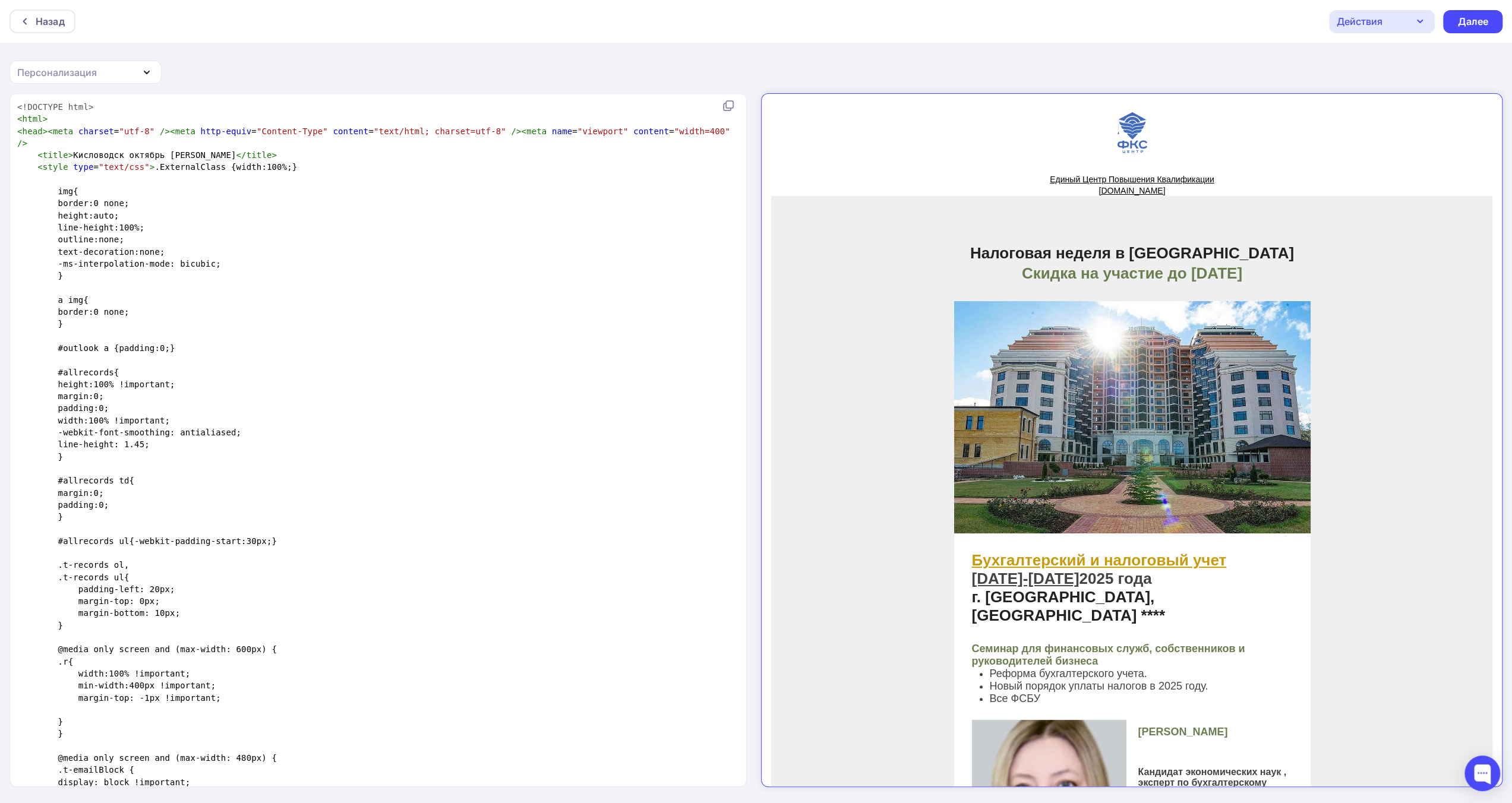
type textarea "<title>Кисловодск октябрь Затагина</title> <style type="text/css">.ExternalClas…"
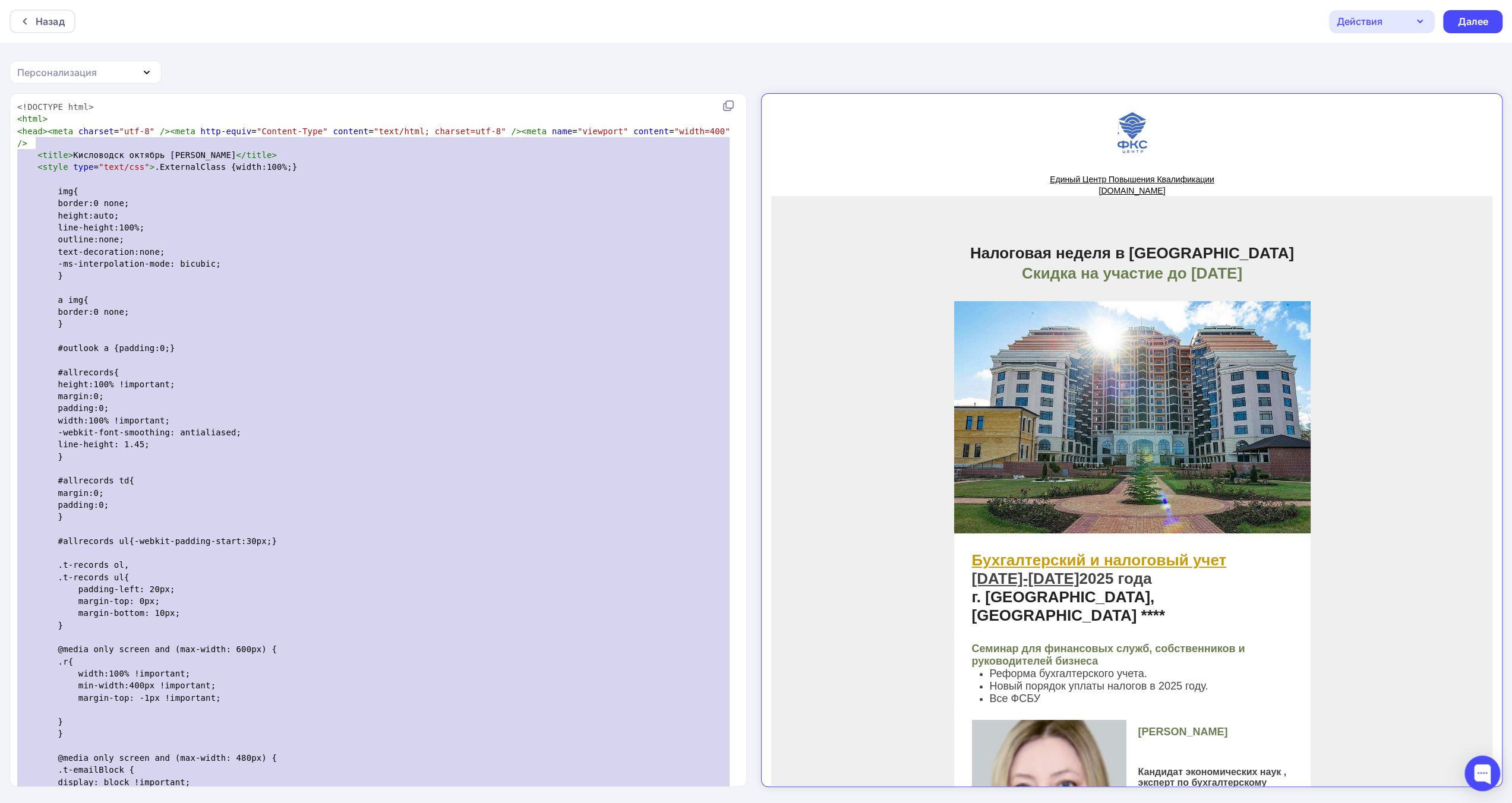
click at [34, 149] on span at bounding box center [27, 154] width 21 height 12
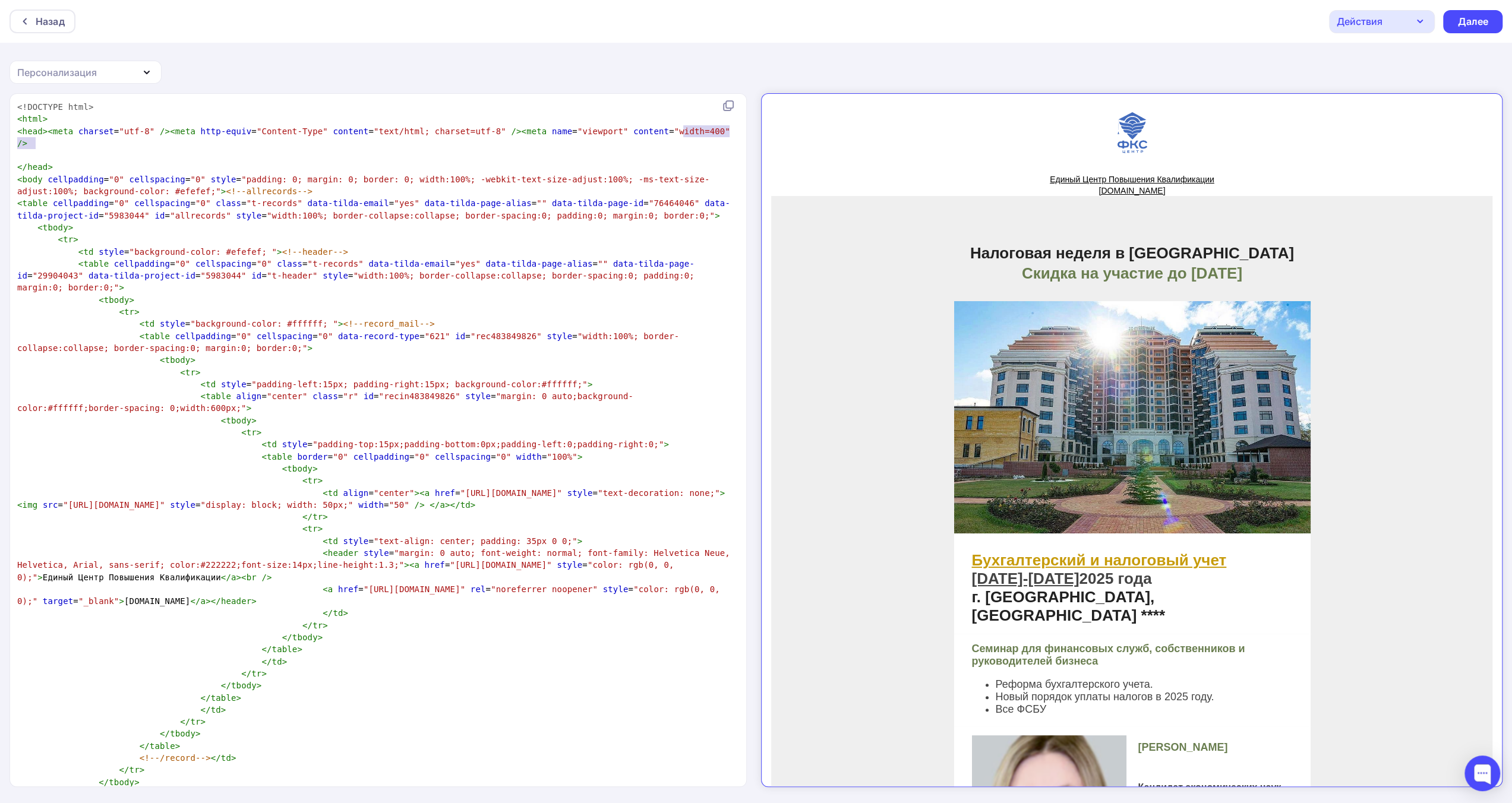
click at [688, 131] on pre "< head >< meta charset = "utf-8" />< meta http-equiv = "Content-Type" content =…" at bounding box center [376, 137] width 722 height 25
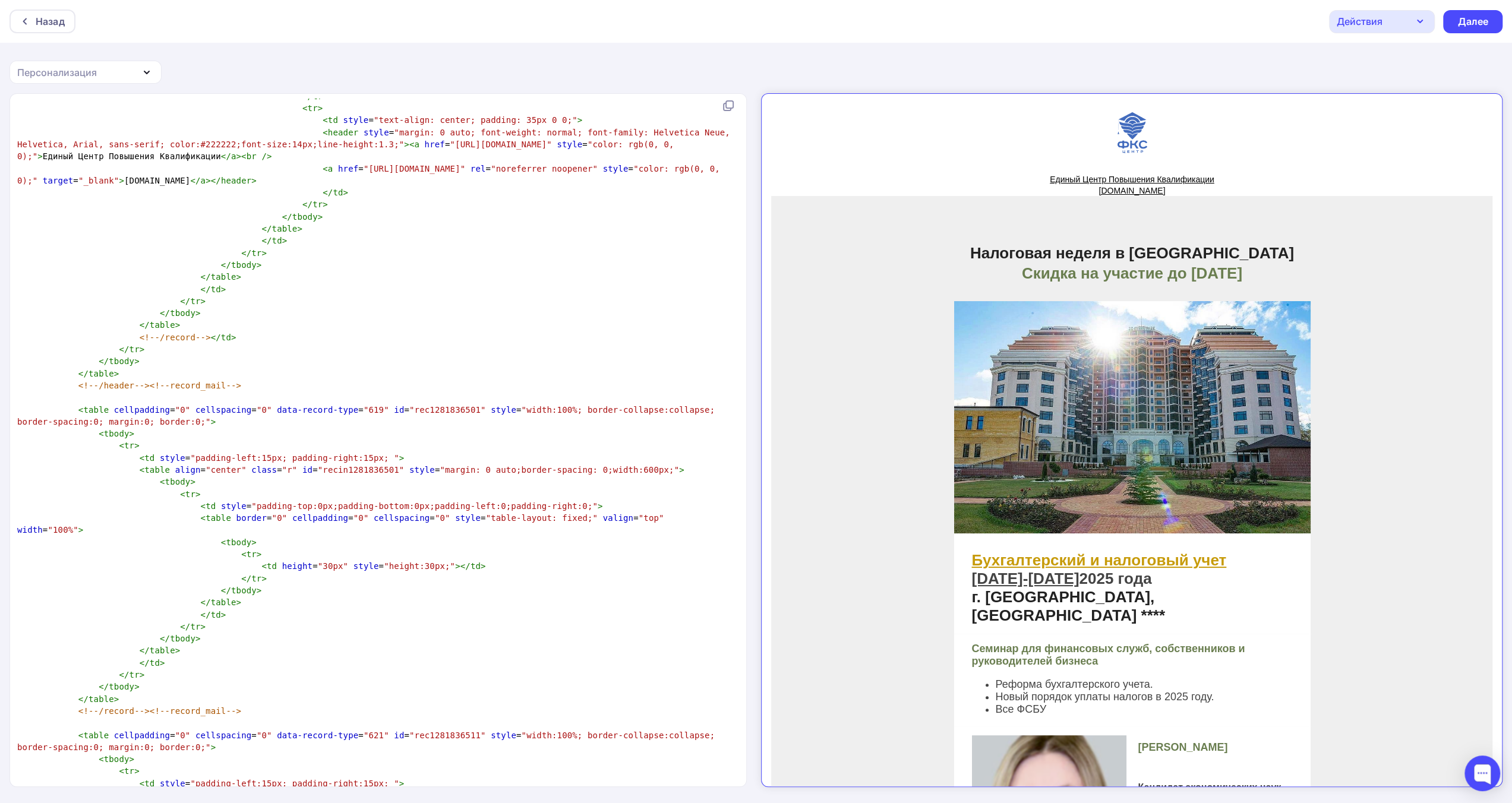
scroll to position [0, 0]
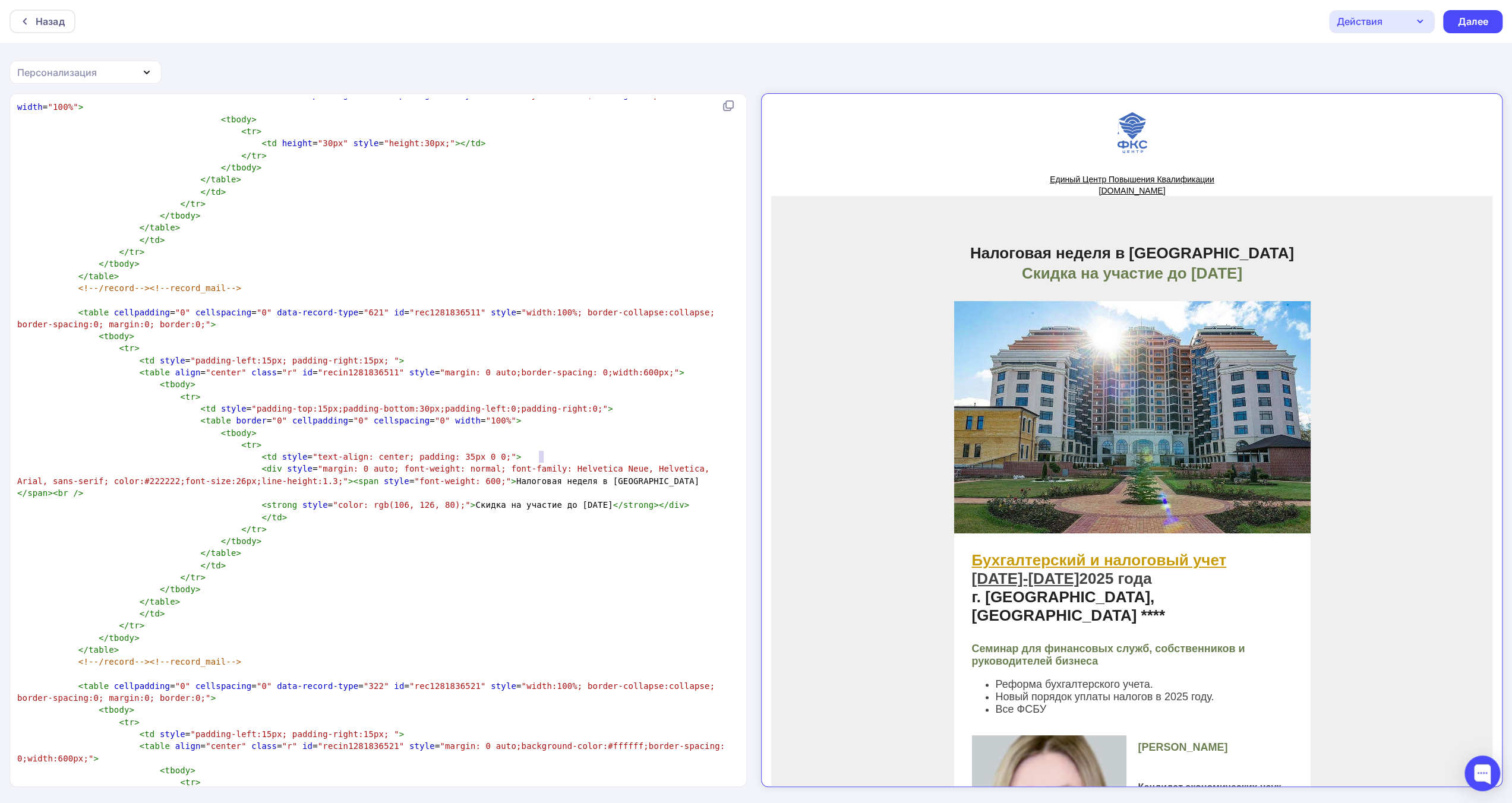
click at [543, 500] on span "< strong style = "color: rgb(106, 126, 80);" > Скидка на участие до 01 октября …" at bounding box center [353, 505] width 672 height 10
type textarea "3"
click at [658, 499] on pre "< strong style = "color: rgb(106, 126, 80);" > Скидка на участие до 03 октября …" at bounding box center [376, 504] width 722 height 12
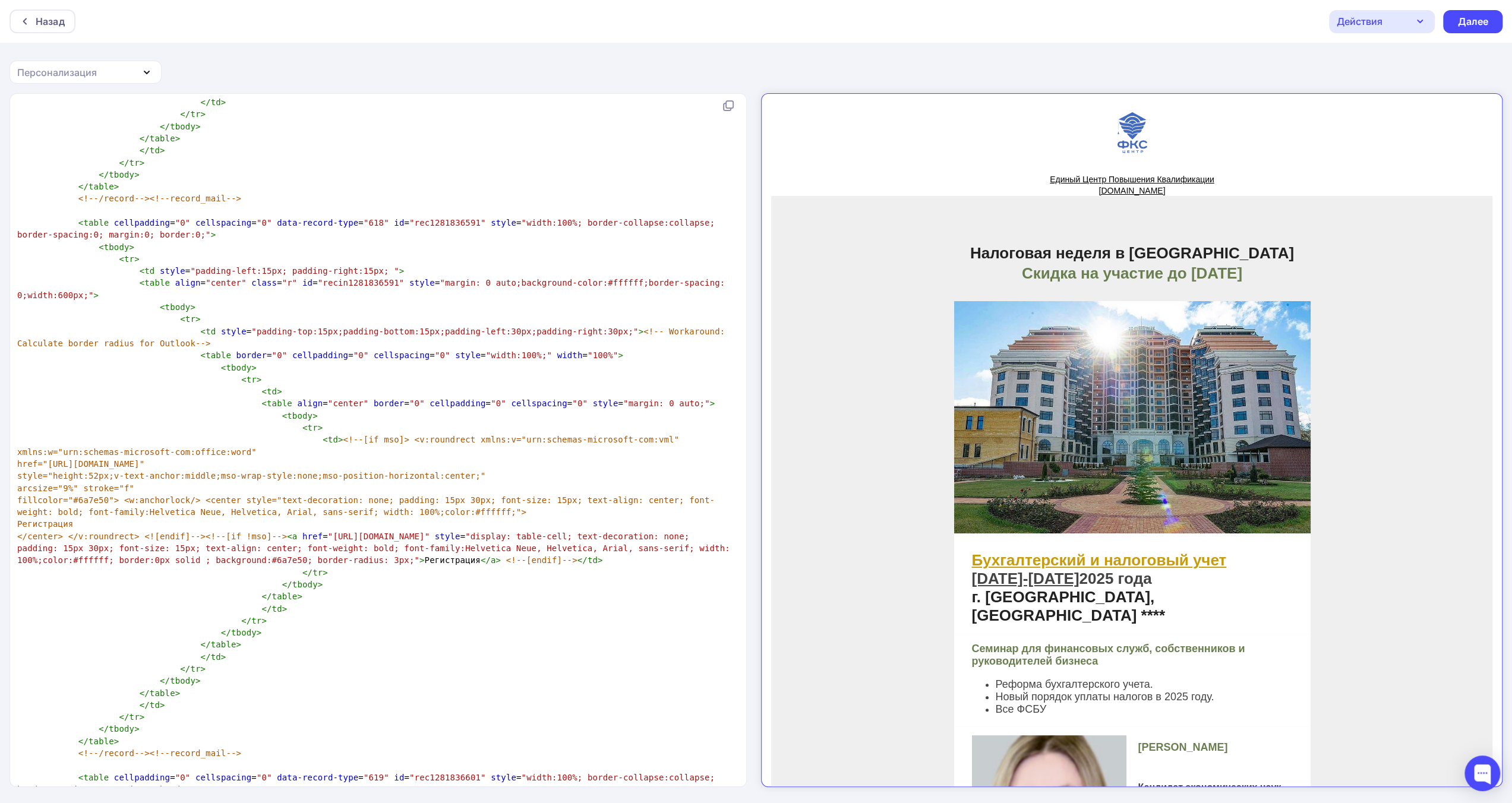
click at [261, 532] on span "</center> </v:roundrect> <![endif]--><!--[if !mso]-->" at bounding box center [152, 536] width 270 height 10
type textarea "<!--[if mso]> <v:roundrect xmlns:v="urn:schemas-microsoft-com:vml" xmlns:w="urn…"
click at [316, 435] on span "<!--[if mso]> <v:roundrect xmlns:v="urn:schemas-microsoft-com:vml" xmlns:w="urn…" at bounding box center [351, 445] width 667 height 21
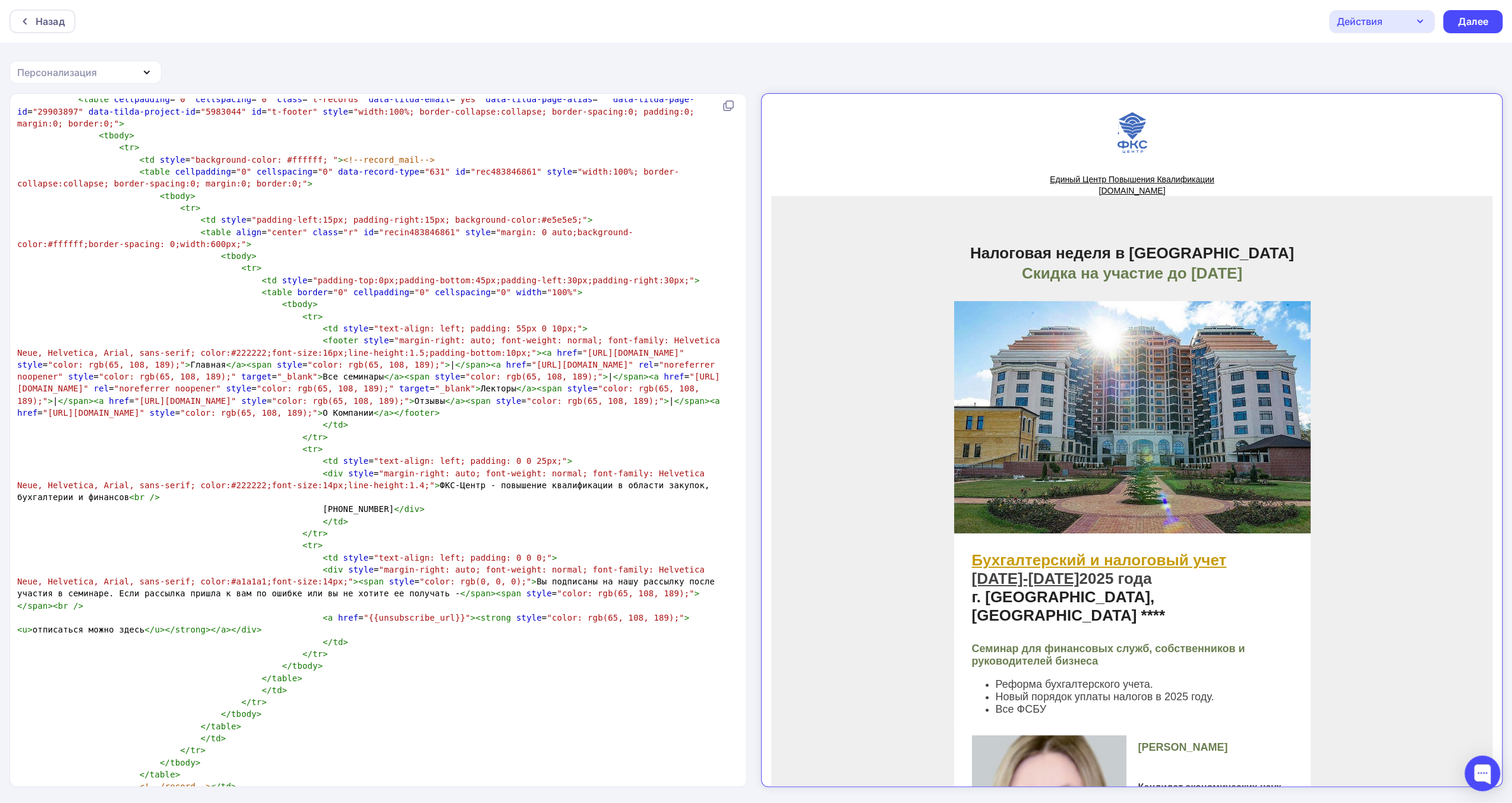
click at [1421, 25] on icon "button" at bounding box center [1420, 21] width 14 height 14
click at [1280, 64] on div "Назад Действия Отправить тестовое письмо Сохранить в Мои шаблоны Выйти без сохр…" at bounding box center [756, 402] width 1512 height 804
click at [1469, 25] on div "Далее" at bounding box center [1472, 22] width 31 height 14
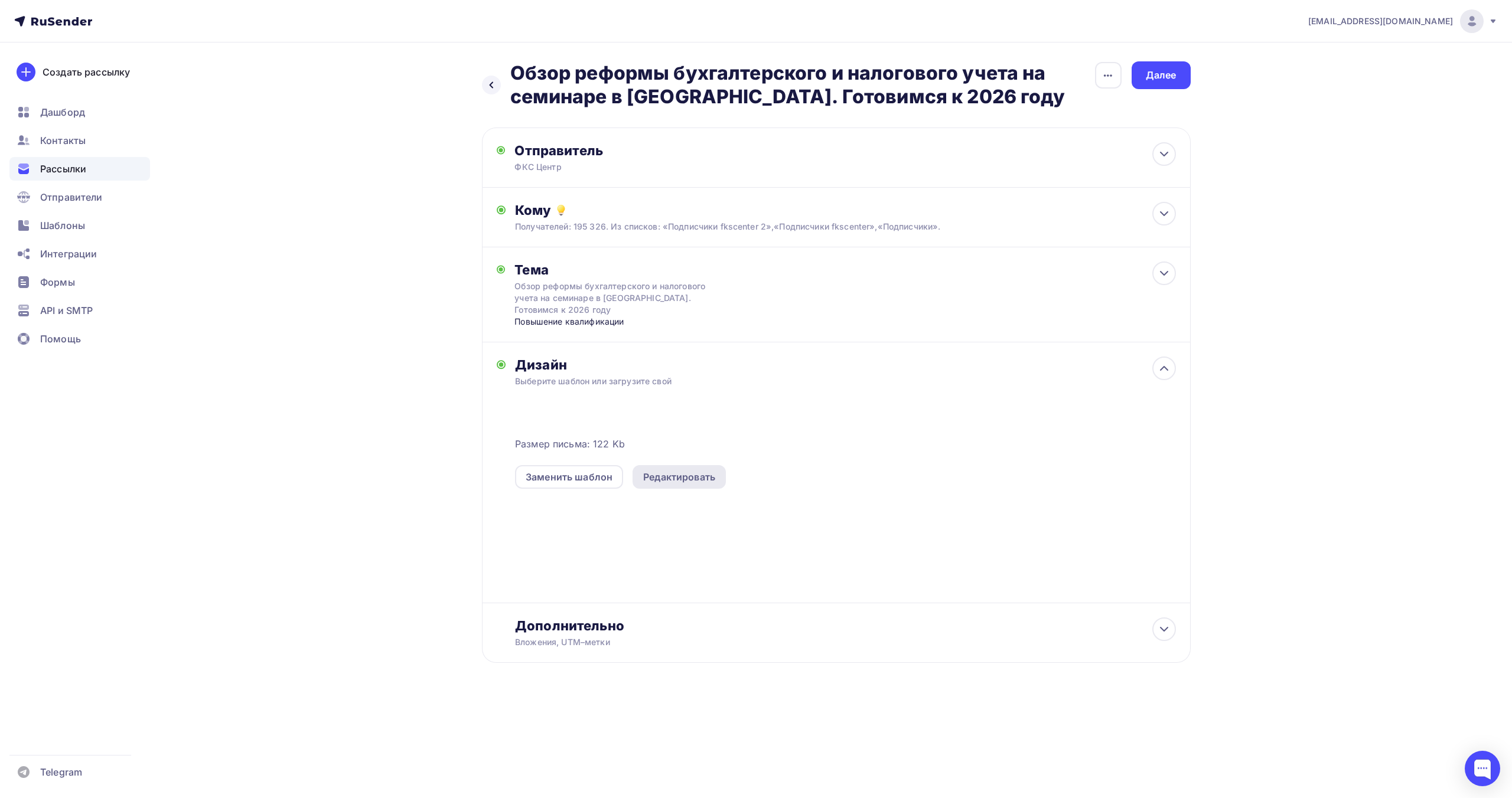
click at [711, 480] on div "Редактировать" at bounding box center [680, 477] width 72 height 14
click at [688, 479] on div "Редактировать" at bounding box center [680, 477] width 72 height 14
click at [711, 369] on div "Дизайн" at bounding box center [845, 365] width 661 height 16
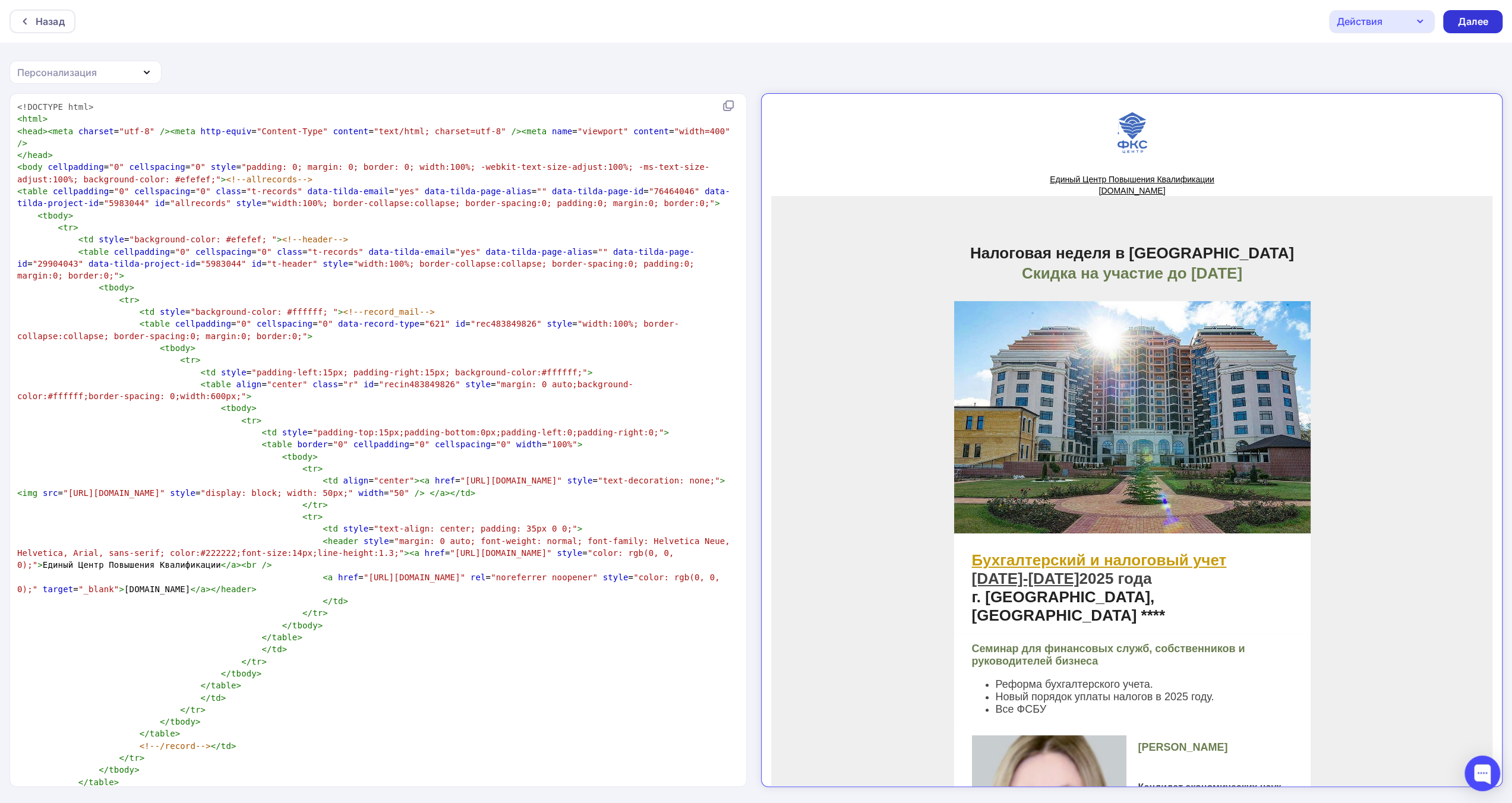
click at [1462, 18] on div "Далее" at bounding box center [1472, 22] width 31 height 14
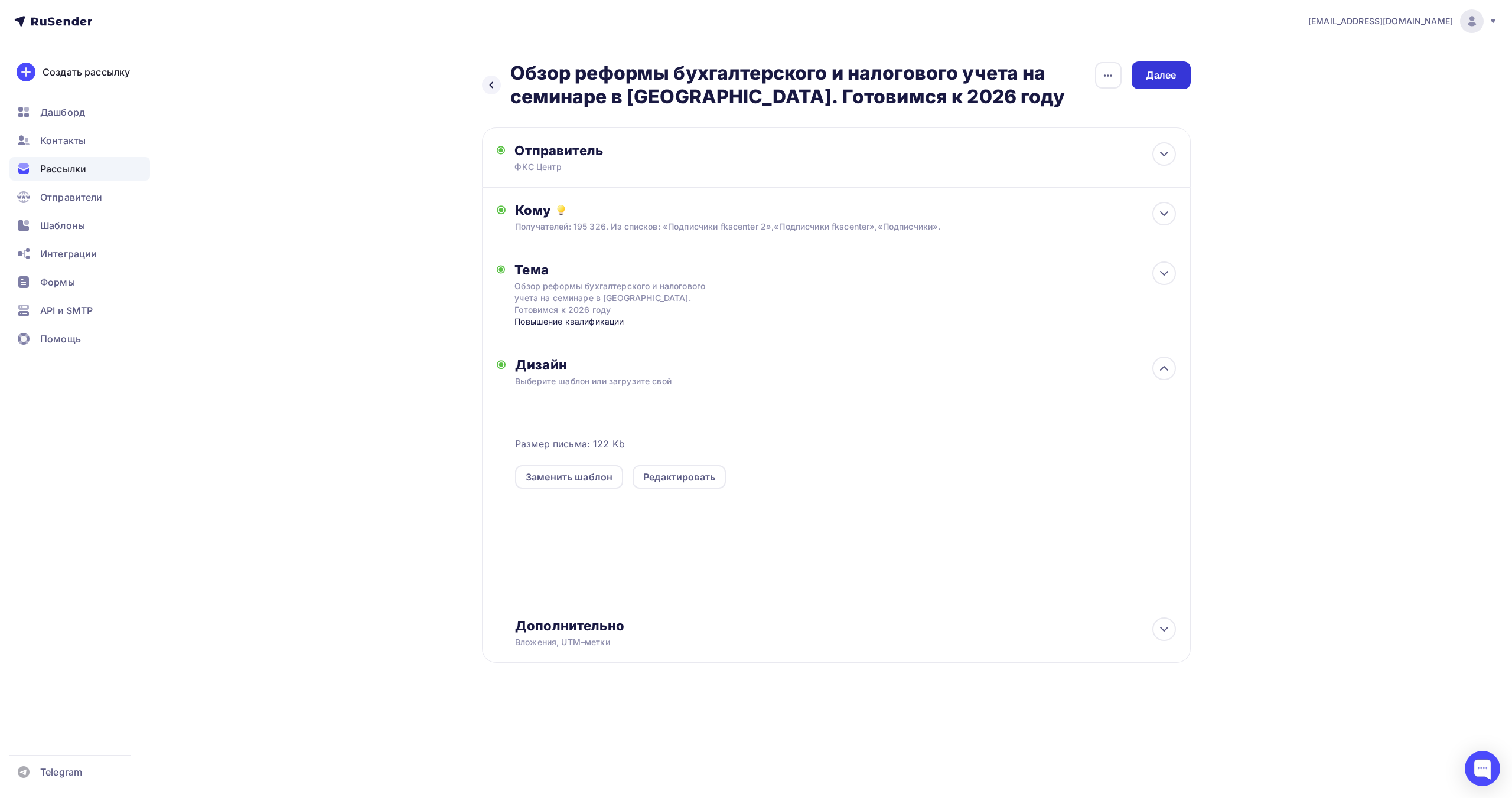
click at [1163, 80] on div "Далее" at bounding box center [1161, 75] width 31 height 14
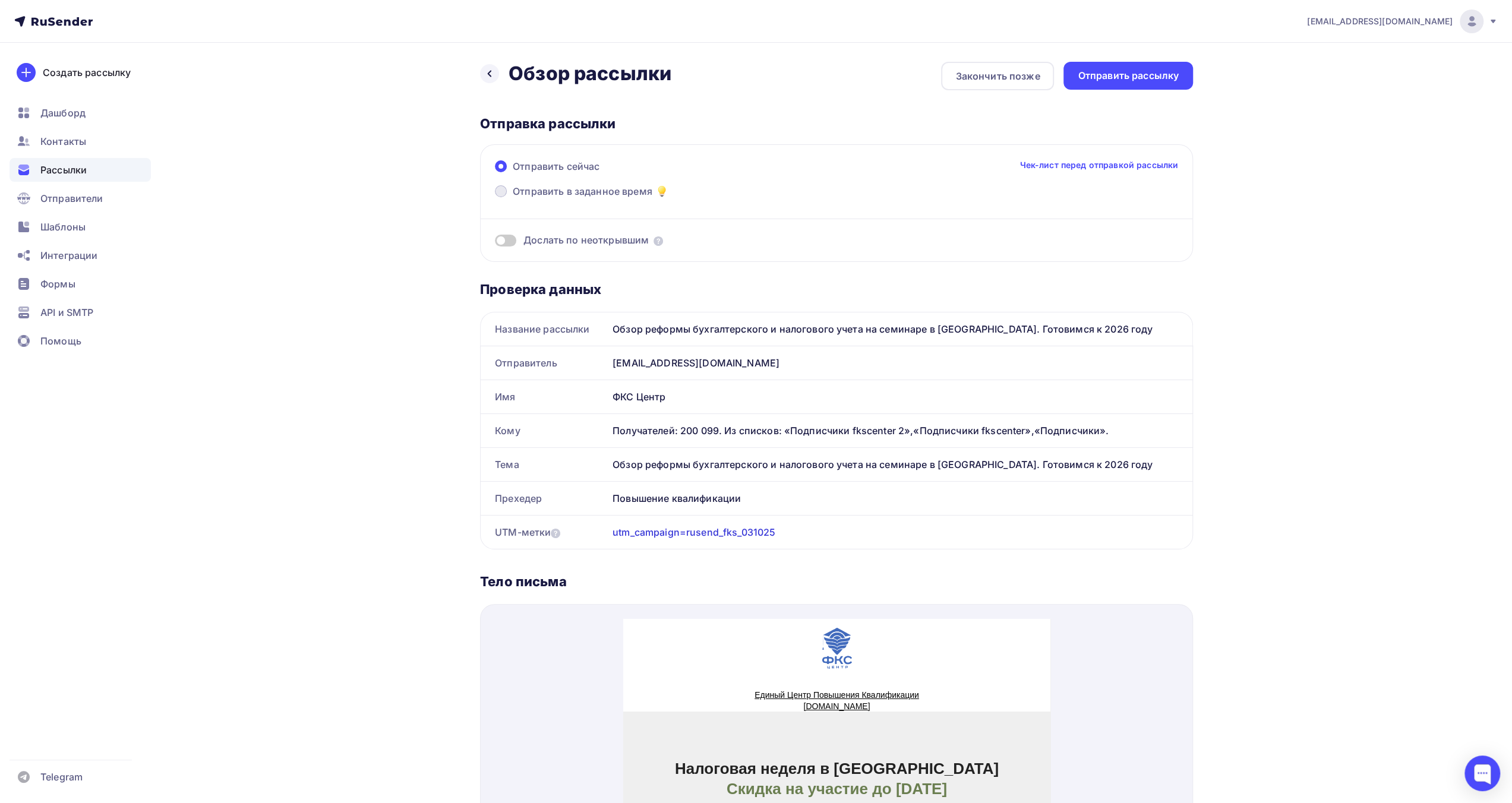
click at [565, 191] on span "Отправить в заданное время" at bounding box center [582, 191] width 139 height 14
click at [513, 198] on input "Отправить в заданное время" at bounding box center [513, 198] width 0 height 0
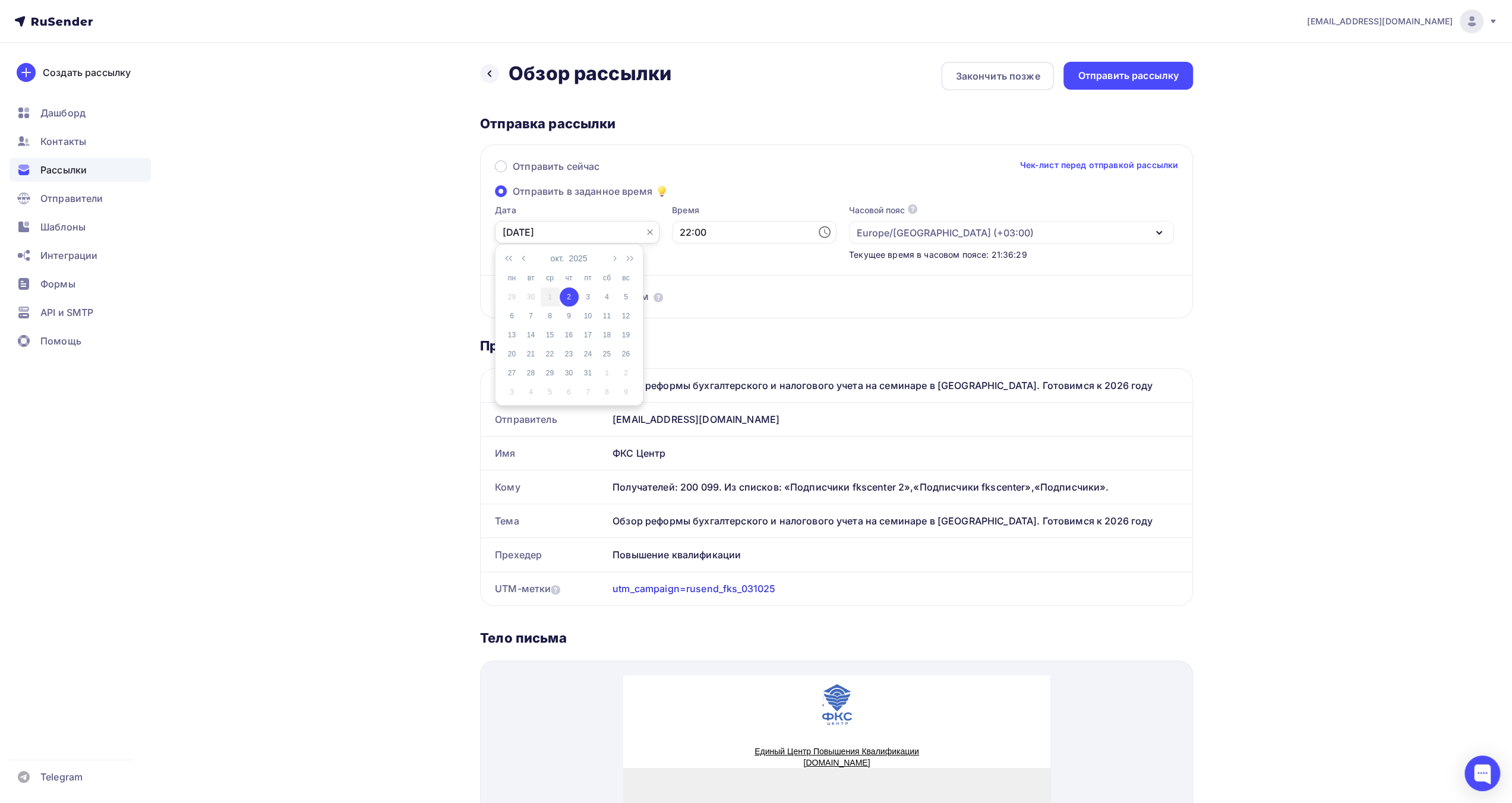
click at [591, 232] on input "02.10.2025" at bounding box center [577, 232] width 165 height 23
click at [591, 295] on div "3" at bounding box center [589, 297] width 19 height 11
type input "03.10.2025"
click at [697, 231] on input "22:00" at bounding box center [754, 232] width 165 height 23
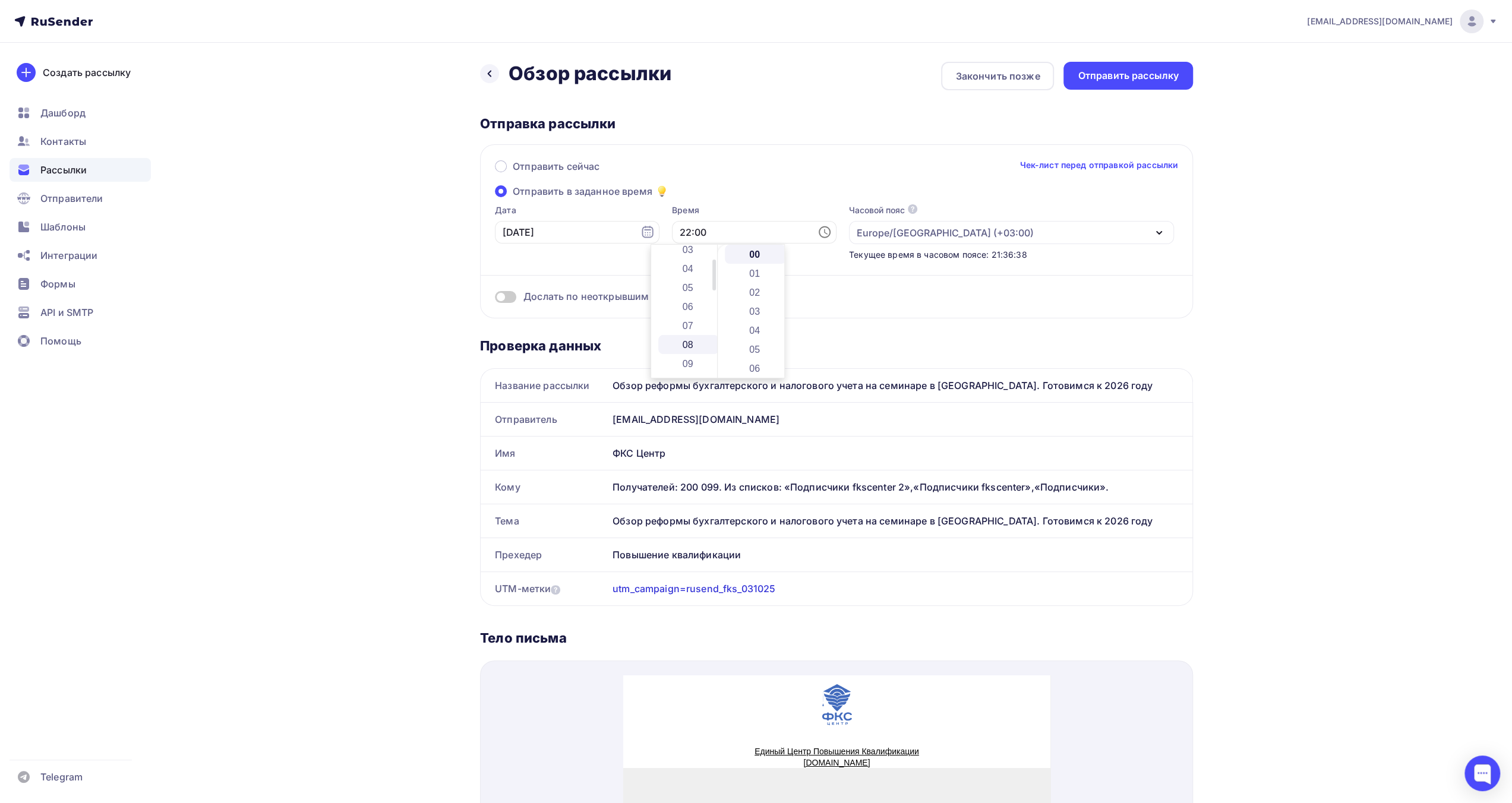
click at [694, 347] on li "08" at bounding box center [689, 344] width 62 height 19
click at [753, 346] on li "30" at bounding box center [755, 349] width 62 height 19
type input "08:30"
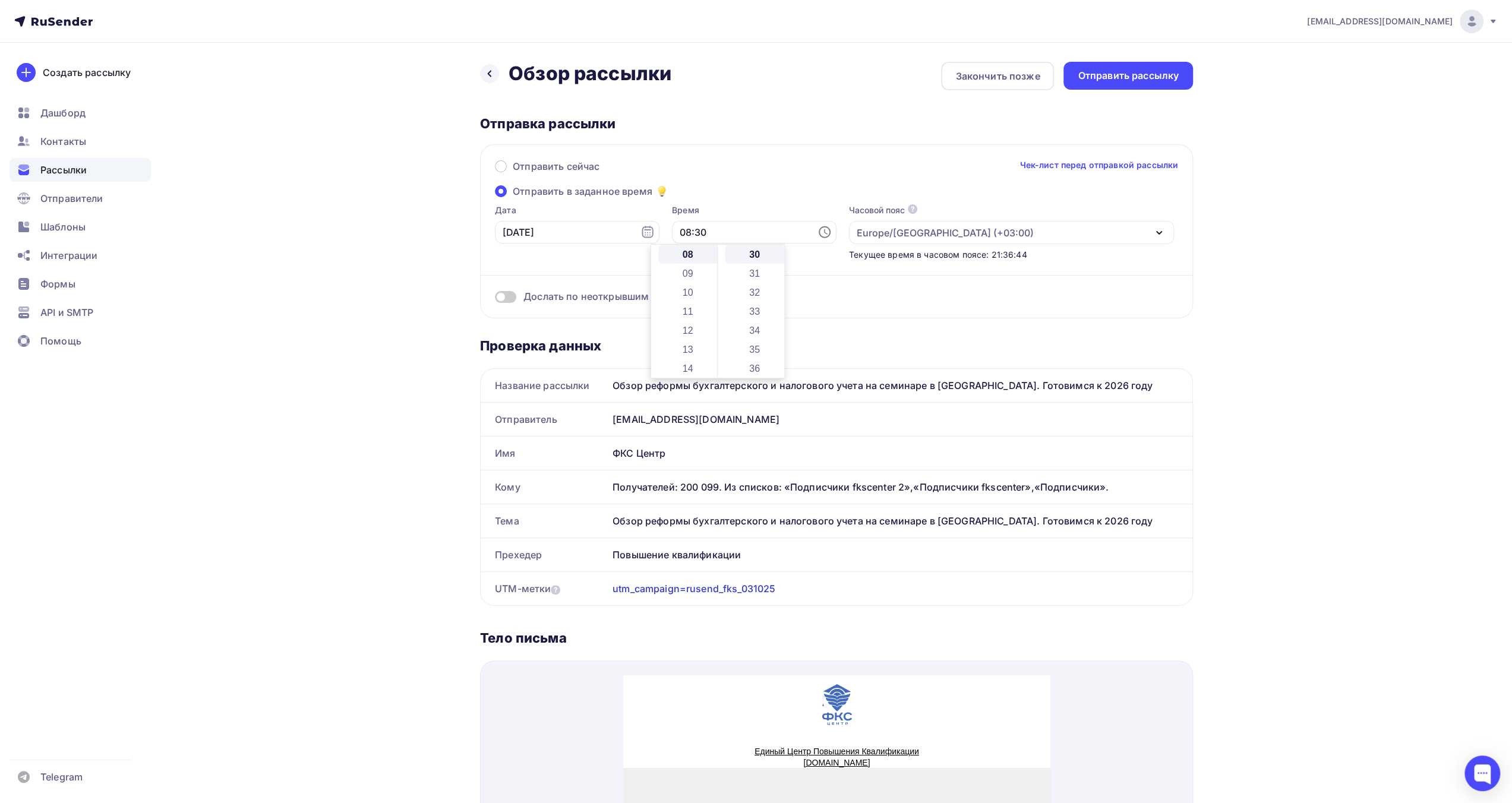
drag, startPoint x: 820, startPoint y: 178, endPoint x: 835, endPoint y: 172, distance: 16.2
click at [820, 178] on div "Отправить сейчас Чек-лист перед отправкой рассылки" at bounding box center [837, 172] width 684 height 25
click at [1103, 75] on div "Отправить рассылку" at bounding box center [1129, 76] width 101 height 14
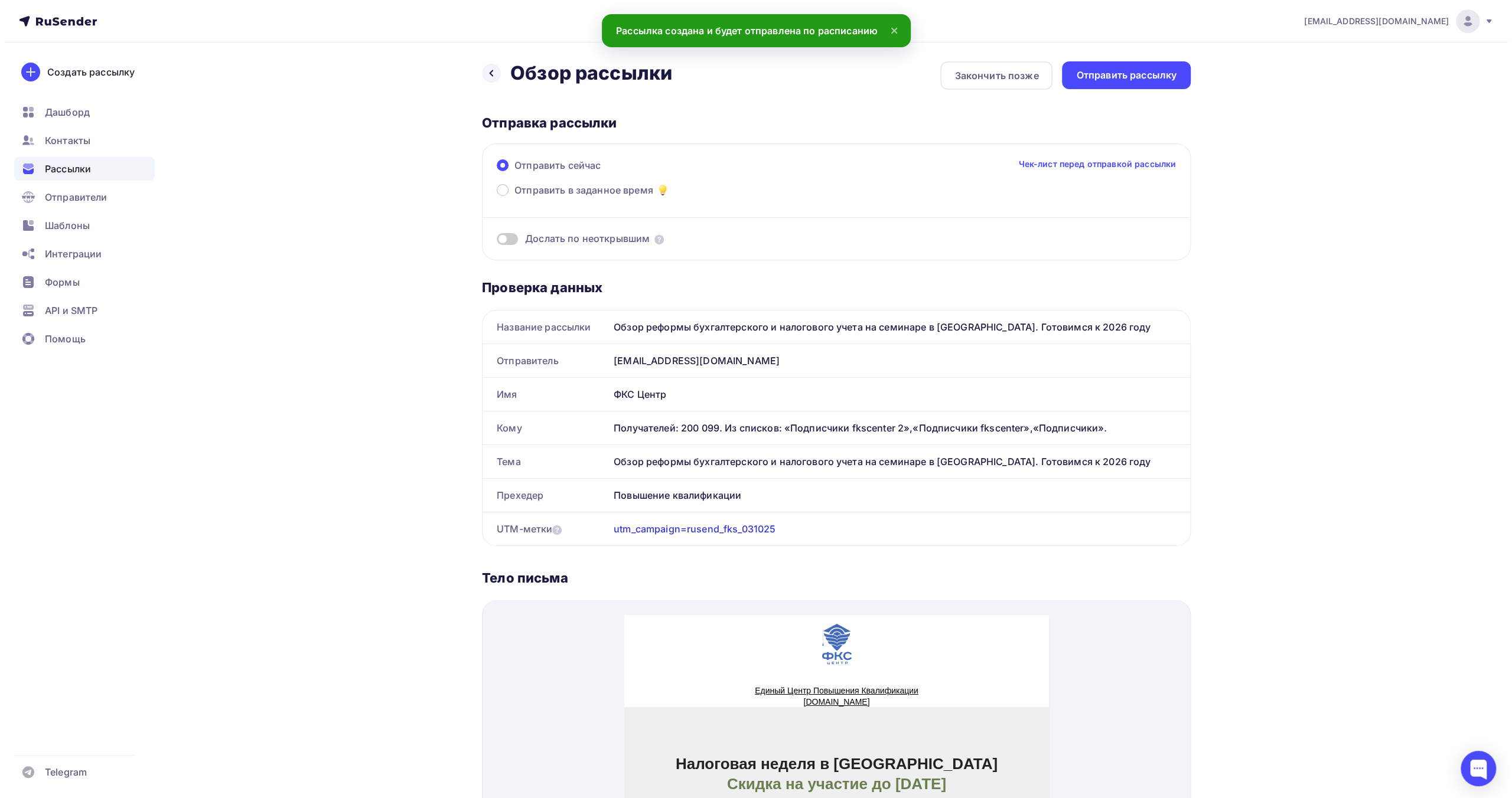
scroll to position [0, 0]
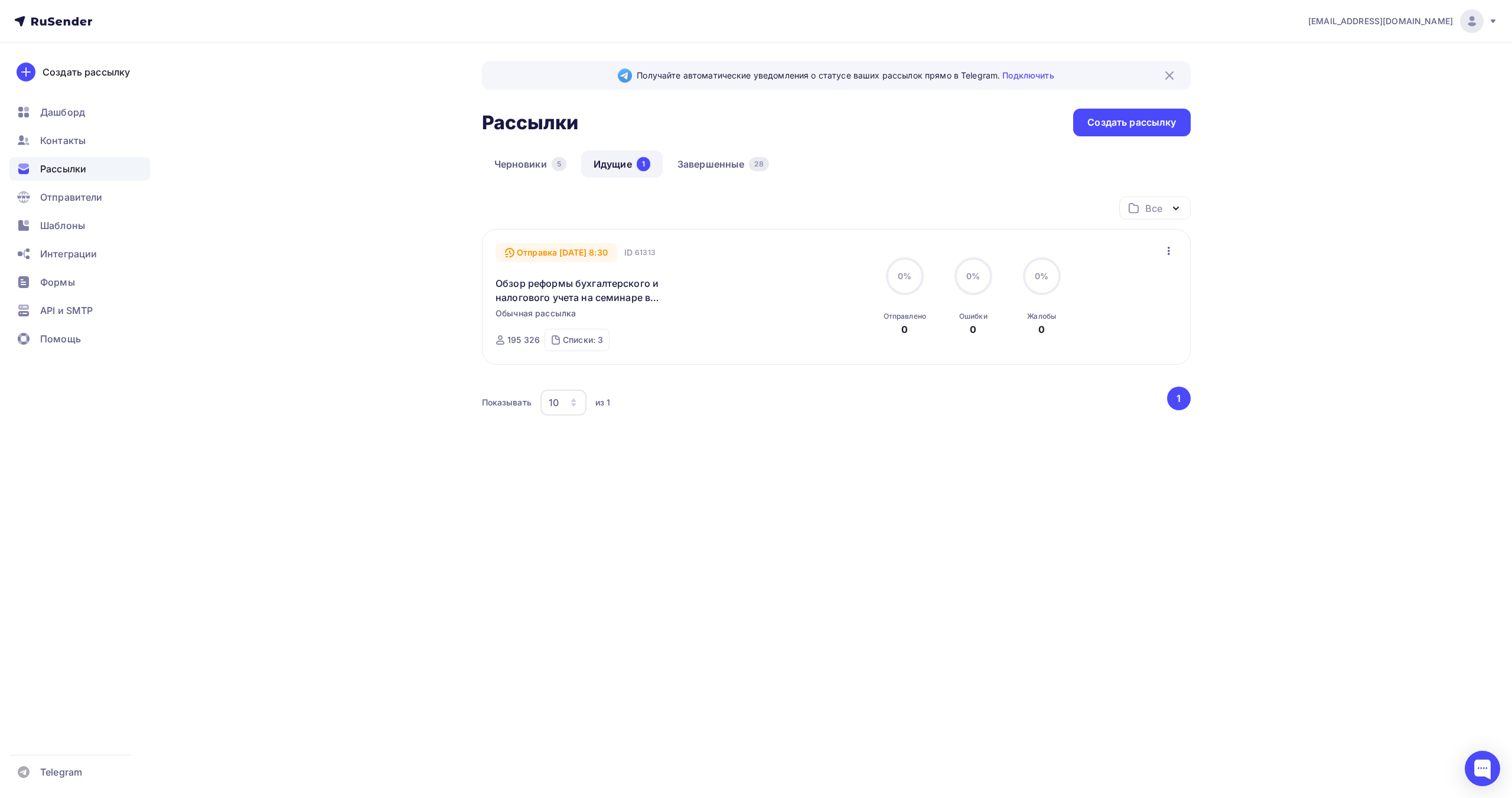
click at [380, 181] on div "Получайте автоматические уведомления о статусе ваших рассылок прямо в Telegram.…" at bounding box center [756, 289] width 968 height 494
click at [277, 59] on div "Получайте автоматические уведомления о статусе ваших рассылок прямо в Telegram.…" at bounding box center [756, 289] width 968 height 494
